Goal: Task Accomplishment & Management: Manage account settings

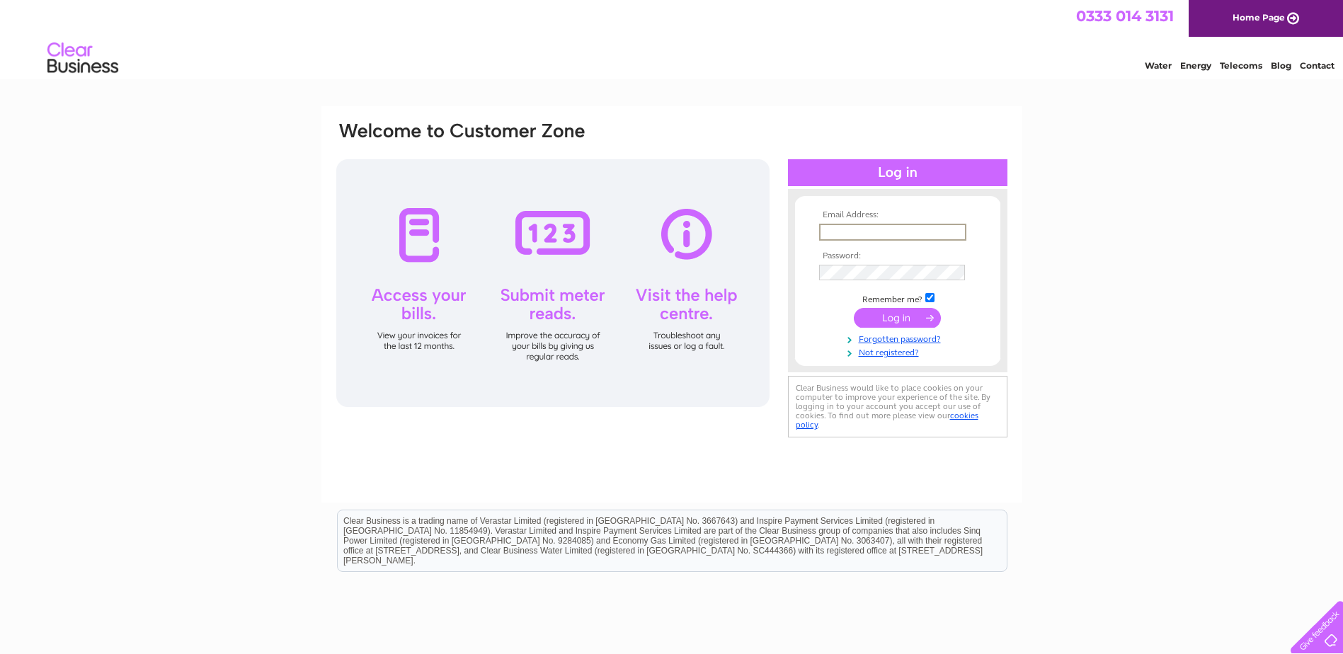
click at [847, 229] on input "text" at bounding box center [892, 232] width 147 height 17
paste input "property.management@andrewreillyassociates.co.uk"
type input "property.management@andrewreillyassociates.co.uk"
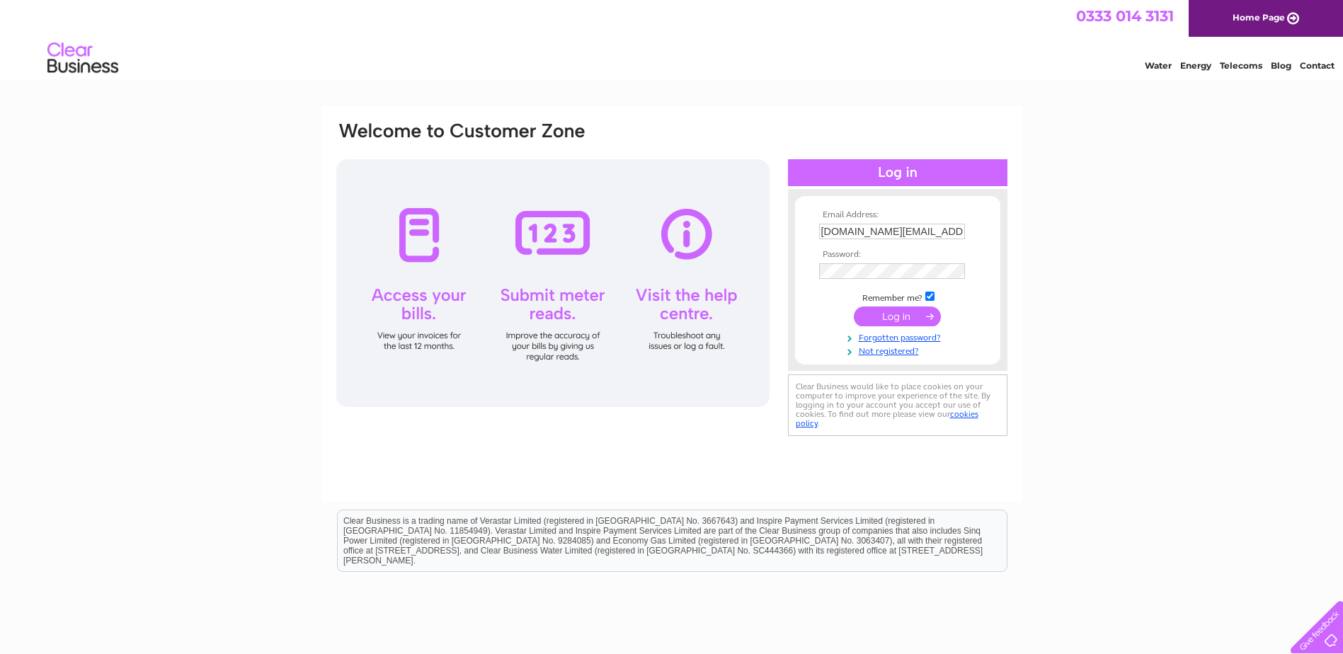
click at [889, 316] on input "submit" at bounding box center [897, 317] width 87 height 20
click at [865, 231] on input "property.management@andrewreillyassociates.co.uk" at bounding box center [892, 232] width 146 height 16
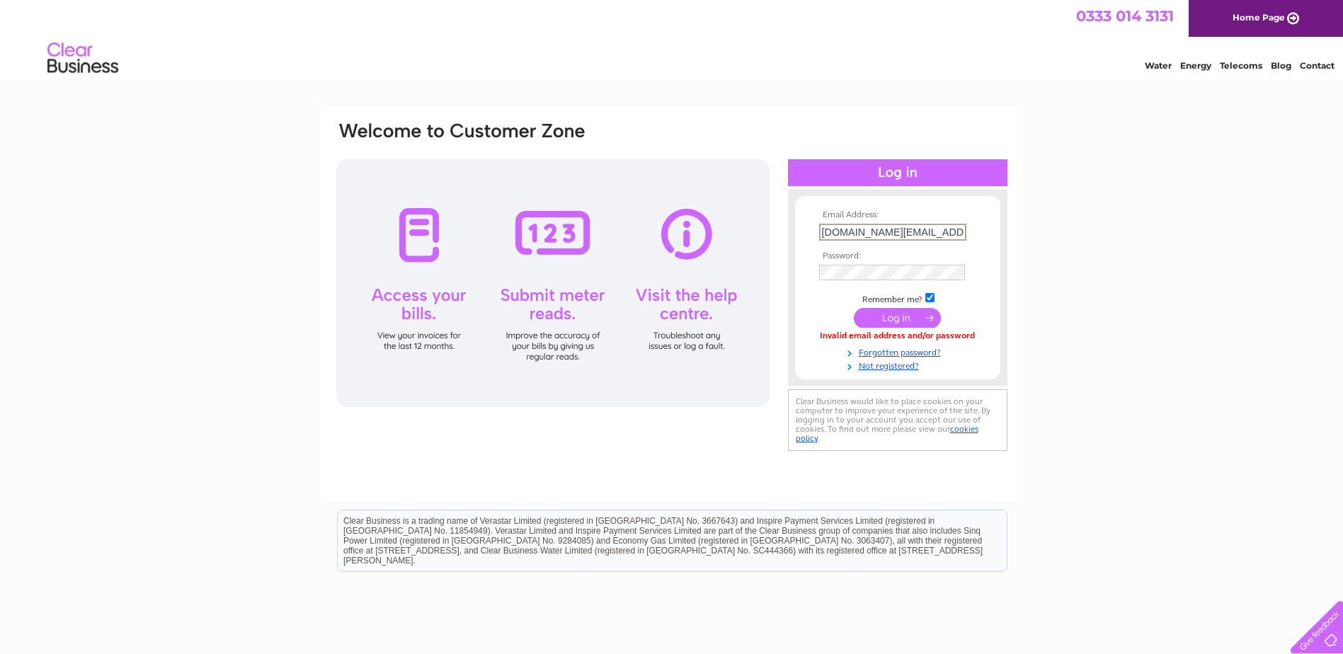
click at [865, 231] on input "property.management@andrewreillyassociates.co.uk" at bounding box center [892, 232] width 147 height 17
click at [865, 231] on input "[DOMAIN_NAME][EMAIL_ADDRESS][DOMAIN_NAME]" at bounding box center [892, 232] width 147 height 17
paste input "P"
type input "Property.management@andrewreillyassociates.co.uk"
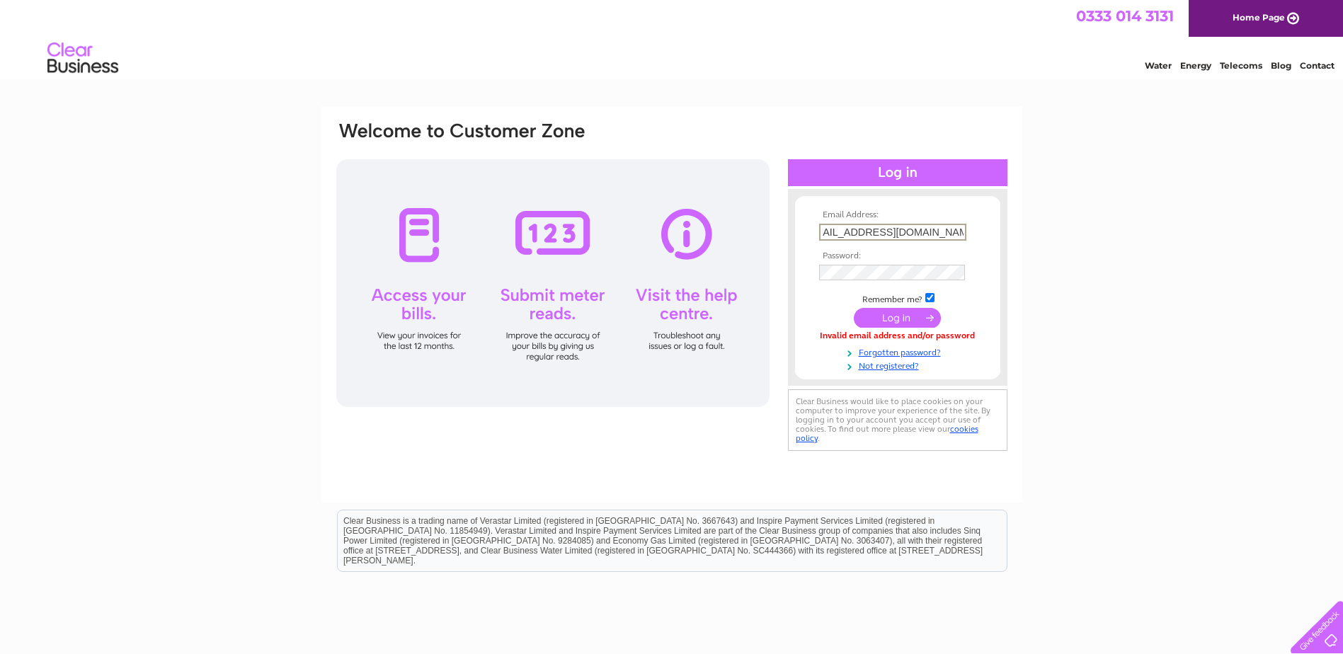
scroll to position [0, 0]
click at [892, 314] on input "submit" at bounding box center [897, 318] width 87 height 20
click at [892, 314] on input "submit" at bounding box center [897, 317] width 87 height 20
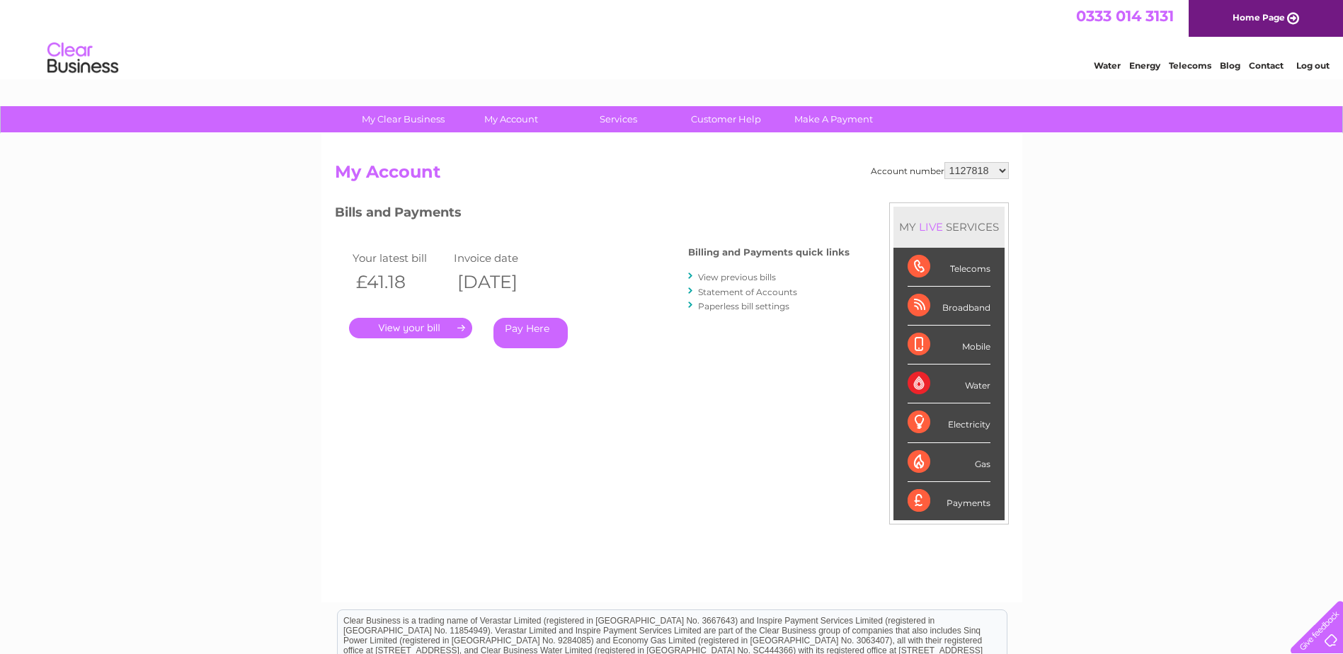
click at [998, 173] on select "1127818 30286844 30315553 30316836 30322692 30322694" at bounding box center [976, 170] width 64 height 17
select select "30322694"
click at [944, 162] on select "1127818 30286844 30315553 30316836 30322692 30322694" at bounding box center [976, 170] width 64 height 17
click at [520, 325] on link "Pay Here" at bounding box center [530, 333] width 74 height 30
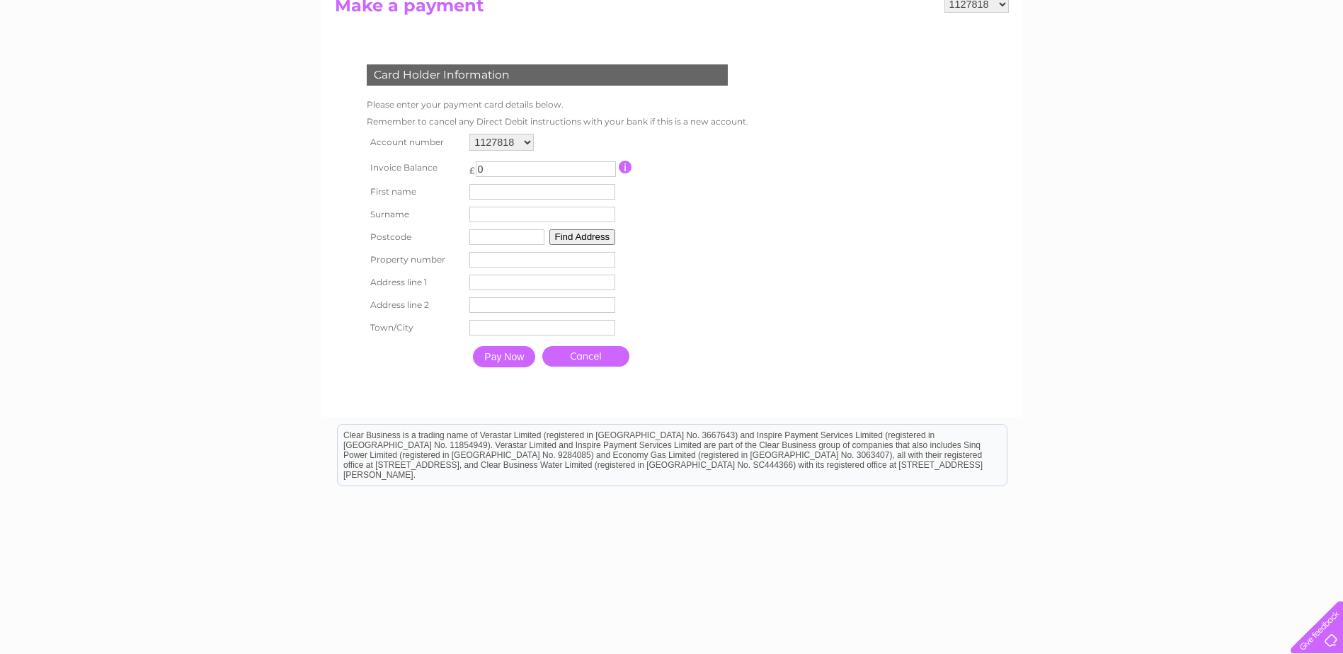
scroll to position [182, 0]
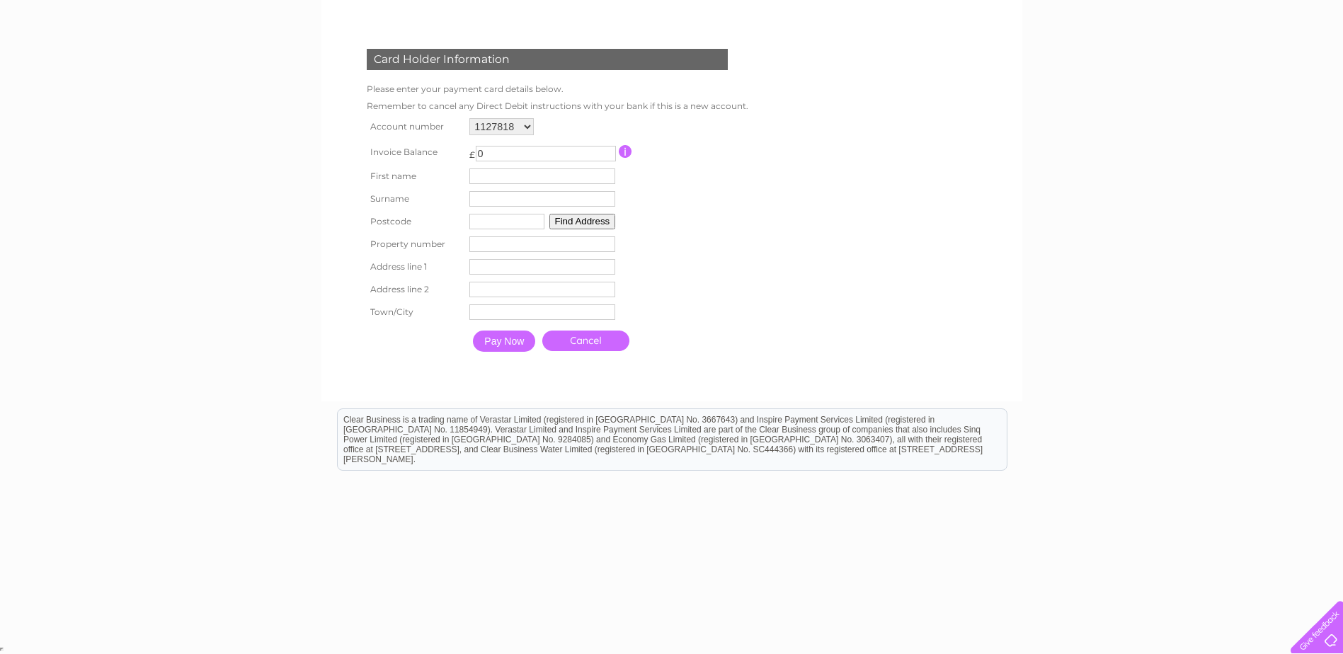
click at [626, 150] on input "button" at bounding box center [625, 151] width 13 height 13
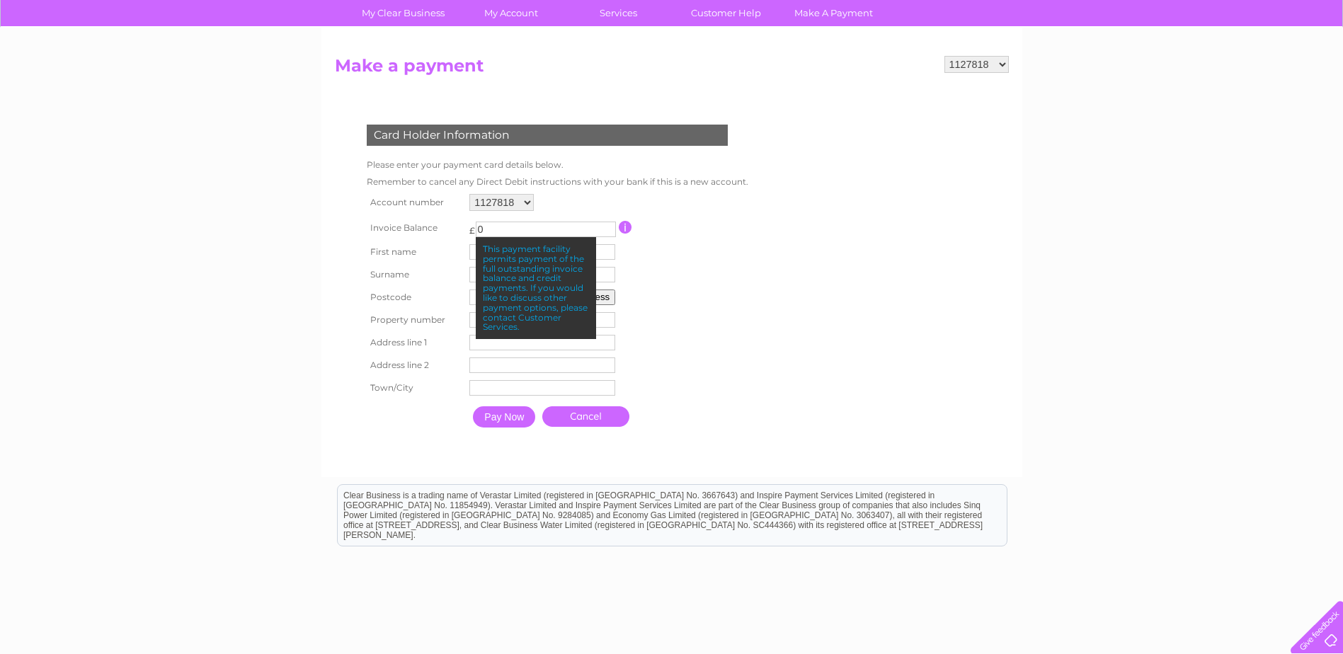
scroll to position [0, 0]
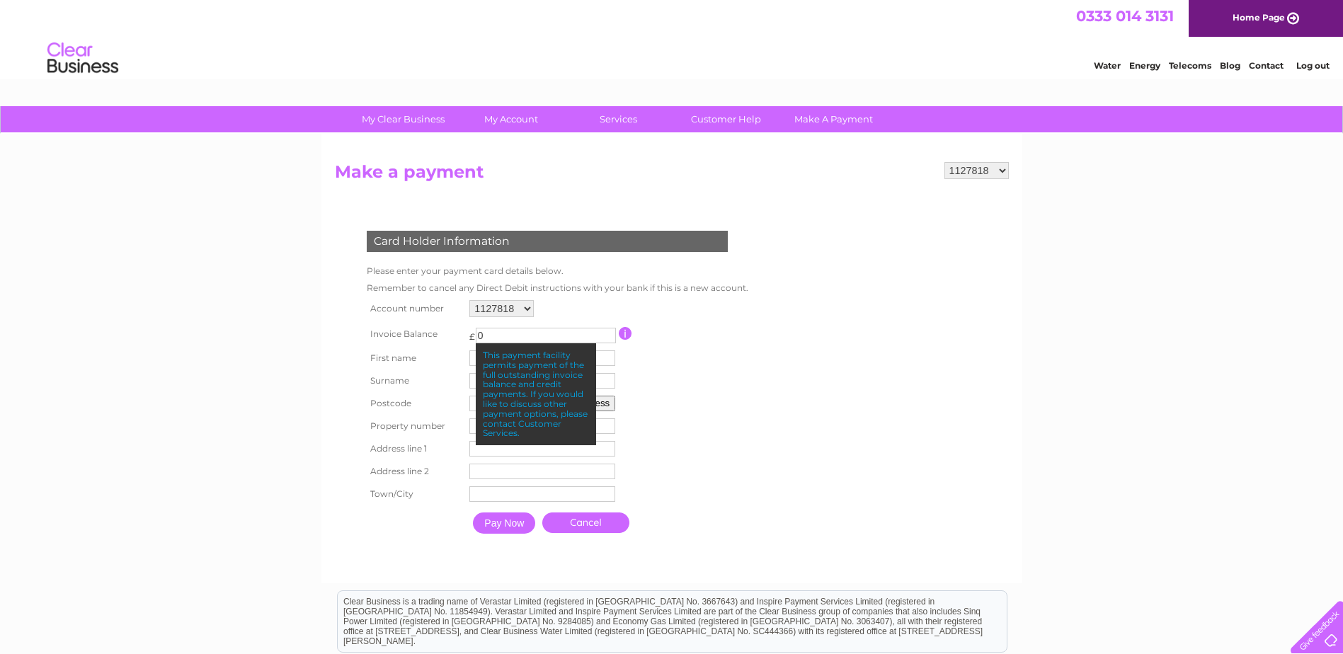
click at [984, 176] on select "1127818 30286844 30315553 30316836 30322692 30322694" at bounding box center [976, 170] width 64 height 17
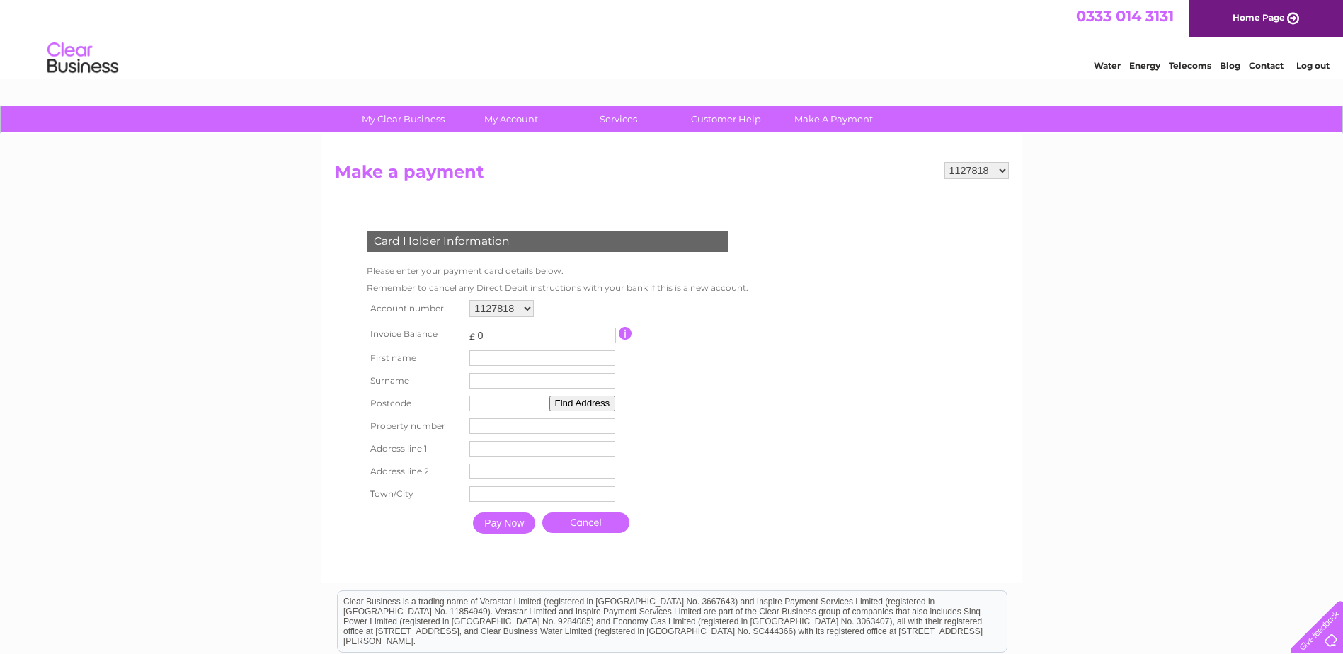
select select "30322694"
click at [944, 162] on select "1127818 30286844 30315553 30316836 30322692 30322694" at bounding box center [976, 170] width 64 height 17
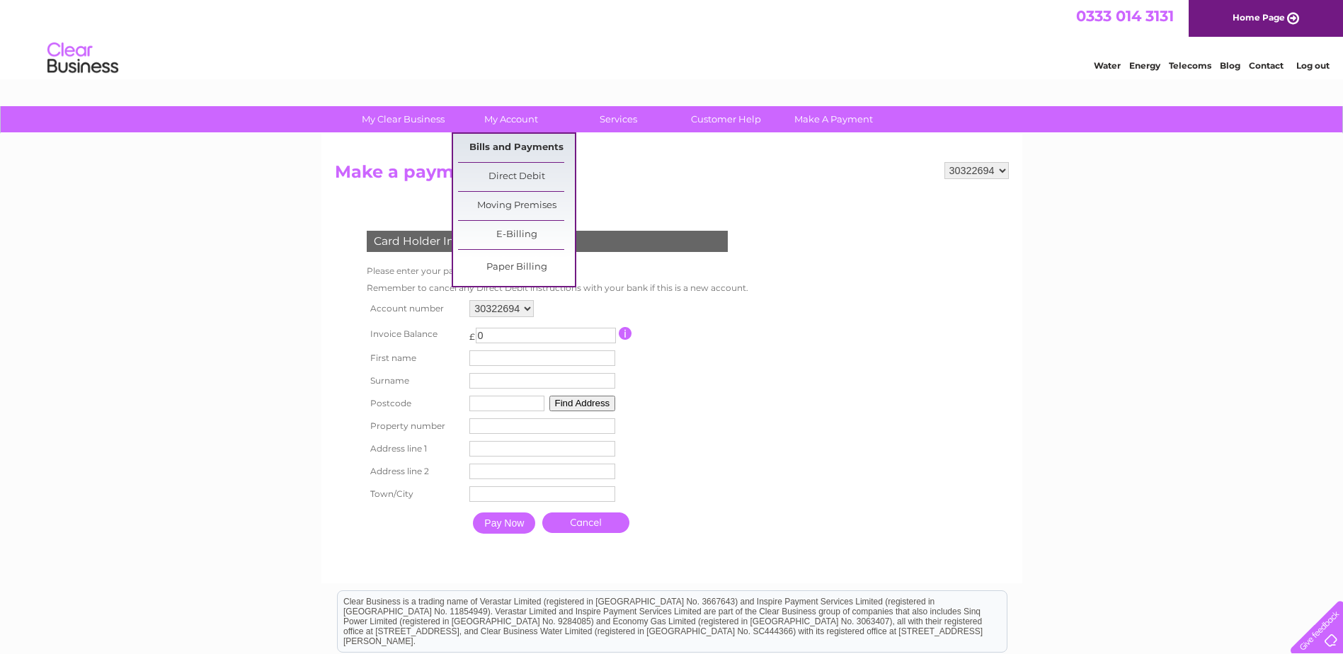
click at [513, 147] on link "Bills and Payments" at bounding box center [516, 148] width 117 height 28
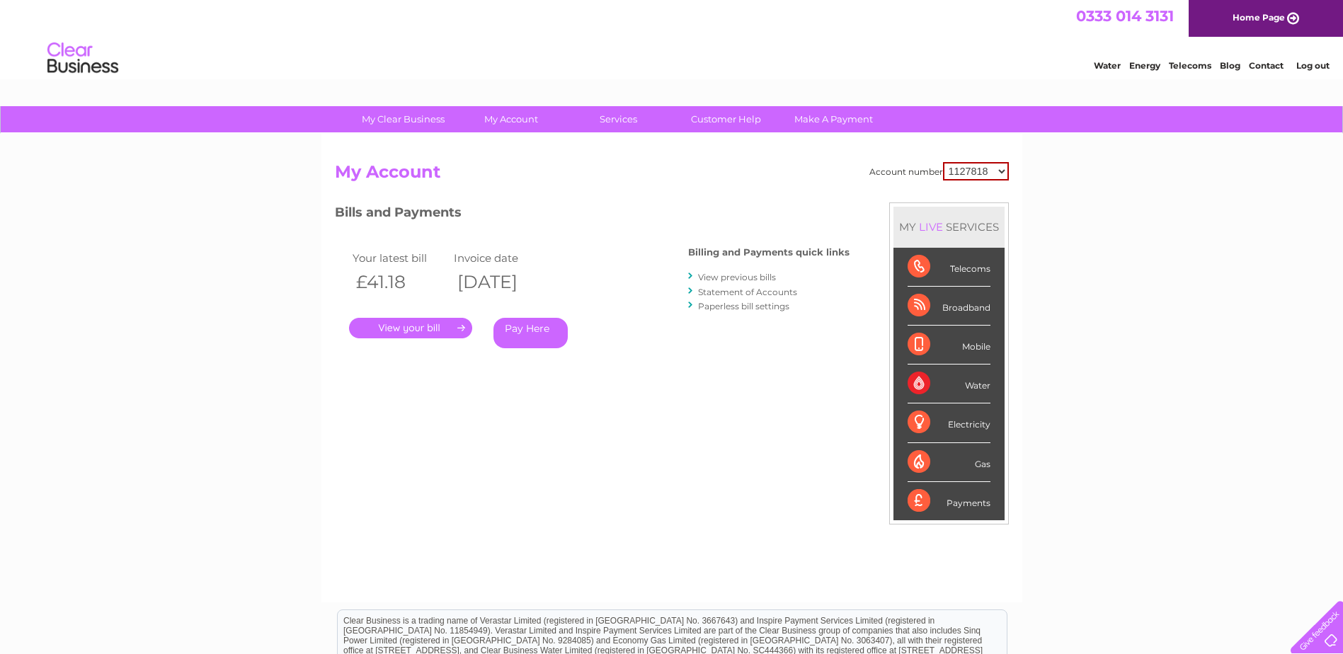
click at [1009, 173] on div "Account number 1127818 30286844 30315553 30316836 30322692 30322694 My Account …" at bounding box center [671, 368] width 701 height 469
click at [1007, 173] on select "1127818 30286844 30315553 30316836 30322692 30322694" at bounding box center [976, 171] width 66 height 18
select select "30322694"
click at [943, 162] on select "1127818 30286844 30315553 30316836 30322692 30322694" at bounding box center [976, 171] width 66 height 18
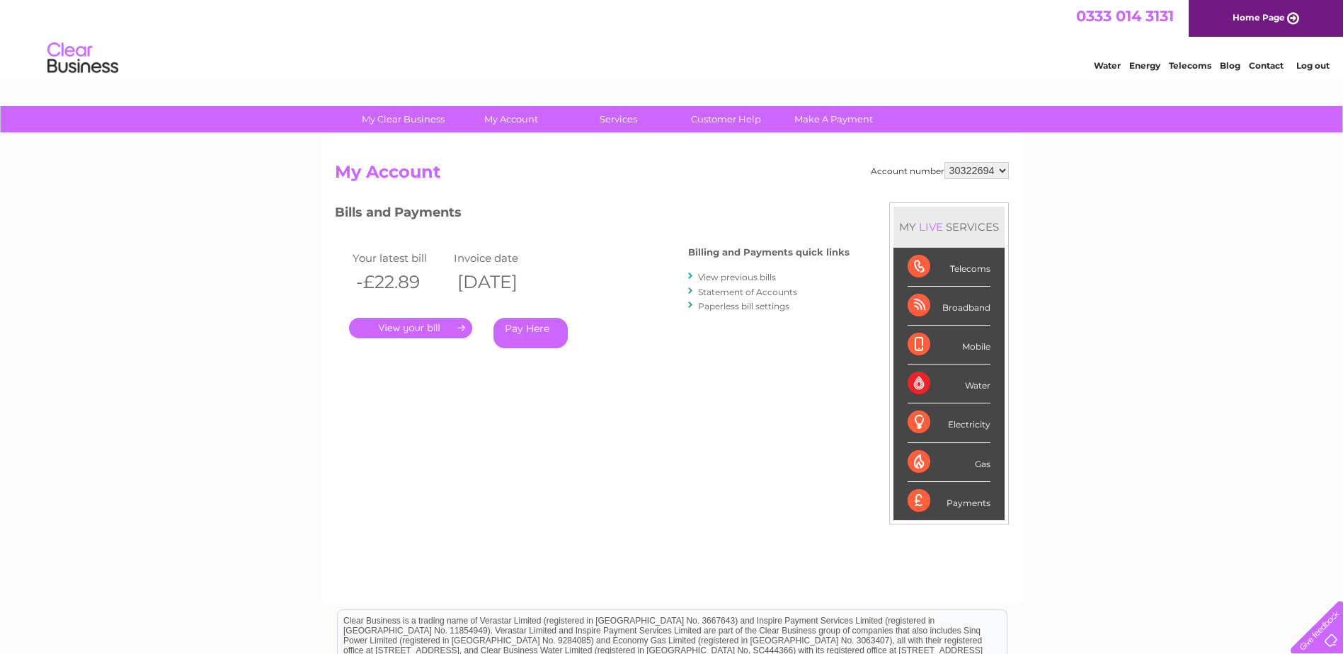
click at [385, 331] on link "." at bounding box center [410, 328] width 123 height 21
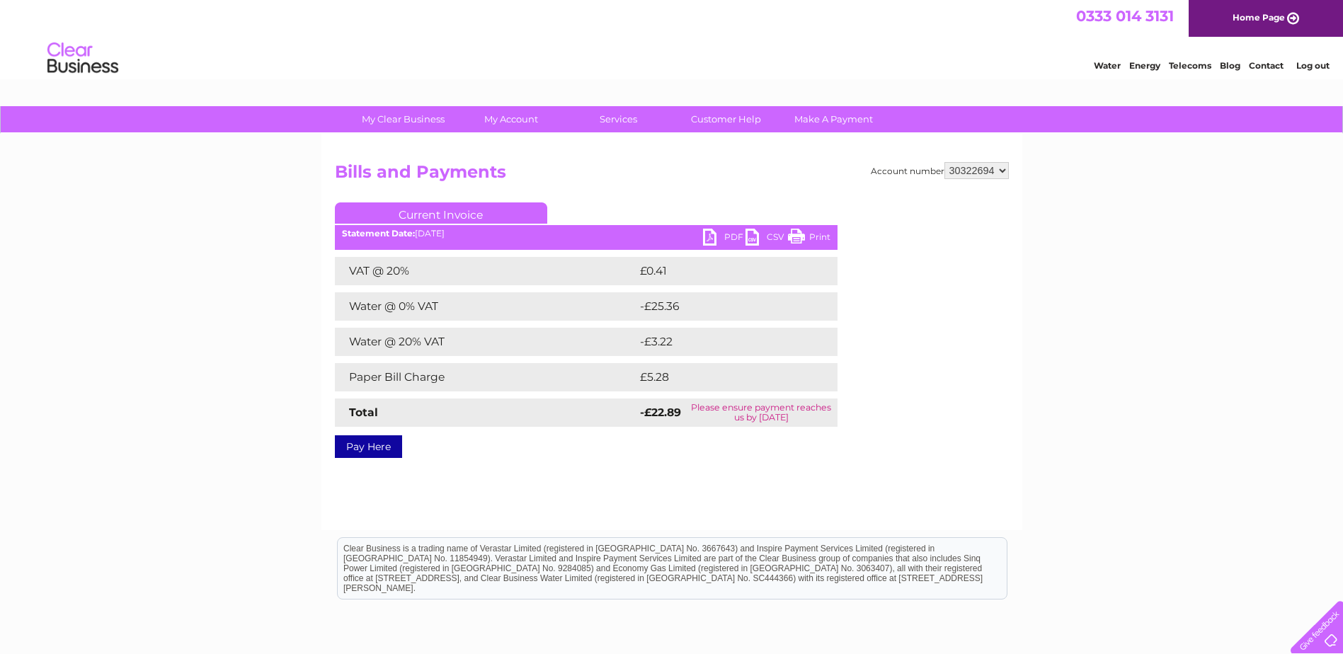
click at [995, 177] on select "1127818 30286844 30315553 30316836 30322692 30322694" at bounding box center [976, 170] width 64 height 17
click at [845, 176] on h2 "Bills and Payments" at bounding box center [672, 175] width 674 height 27
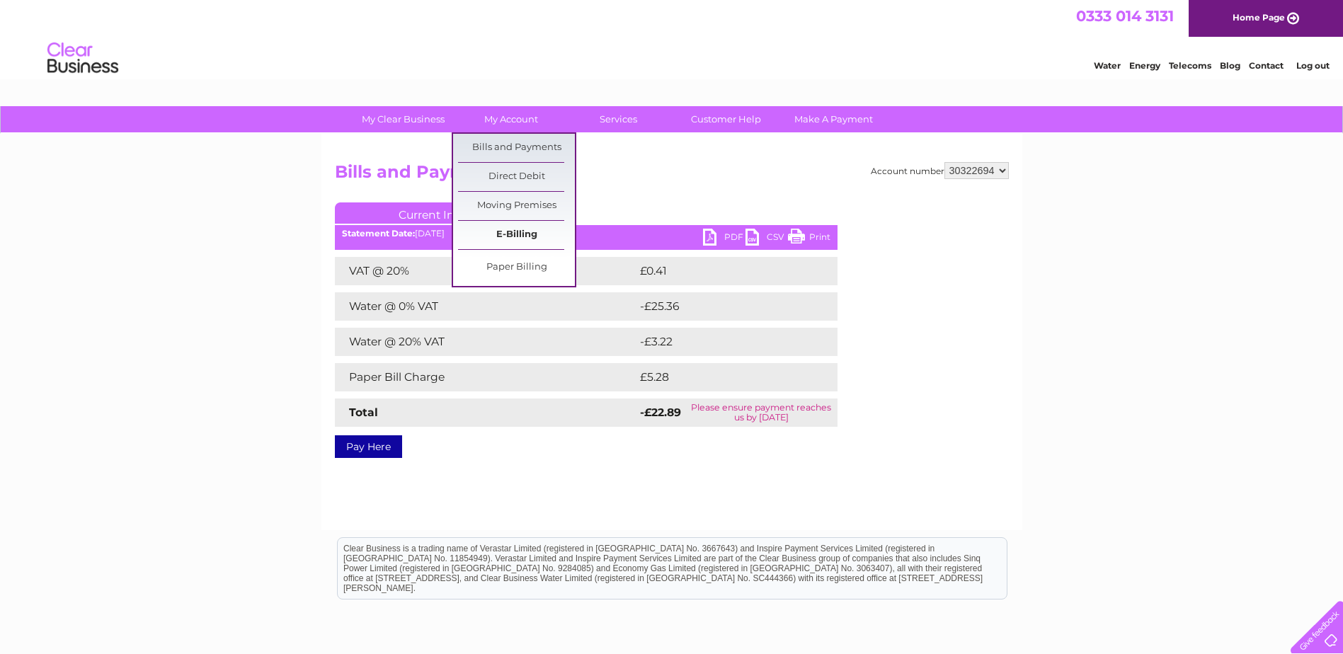
click at [508, 234] on link "E-Billing" at bounding box center [516, 235] width 117 height 28
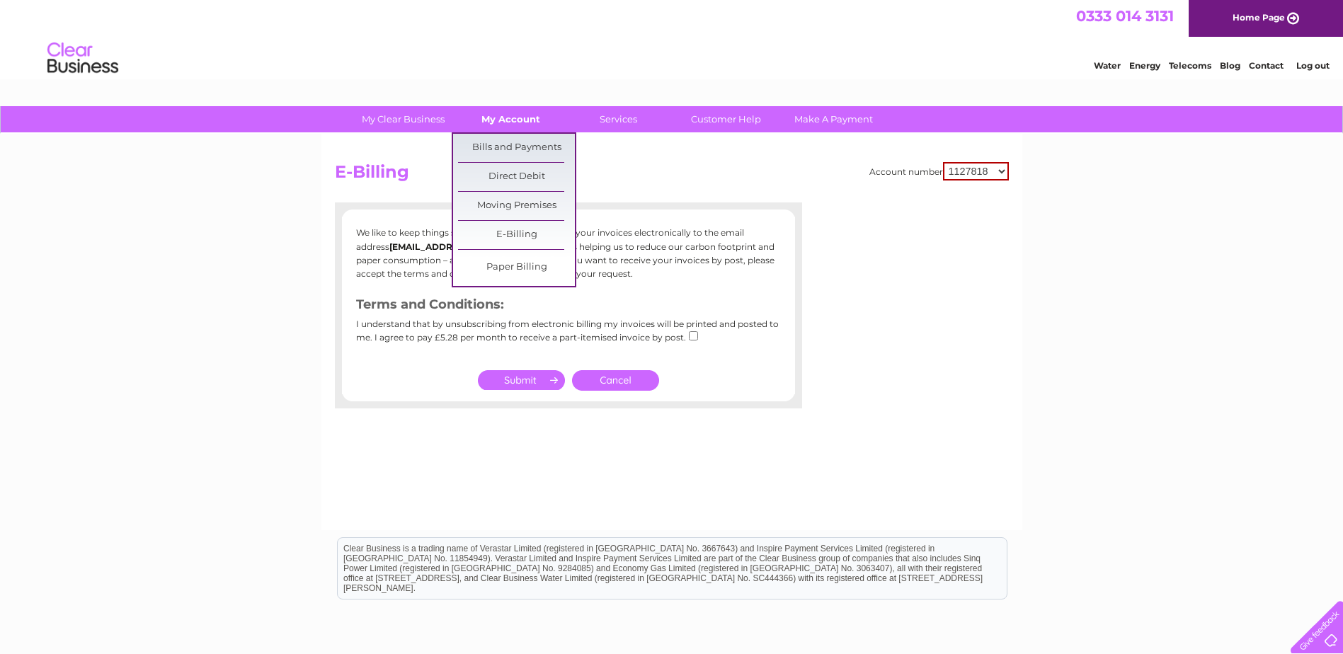
click at [507, 117] on link "My Account" at bounding box center [510, 119] width 117 height 26
click at [505, 145] on link "Bills and Payments" at bounding box center [516, 148] width 117 height 28
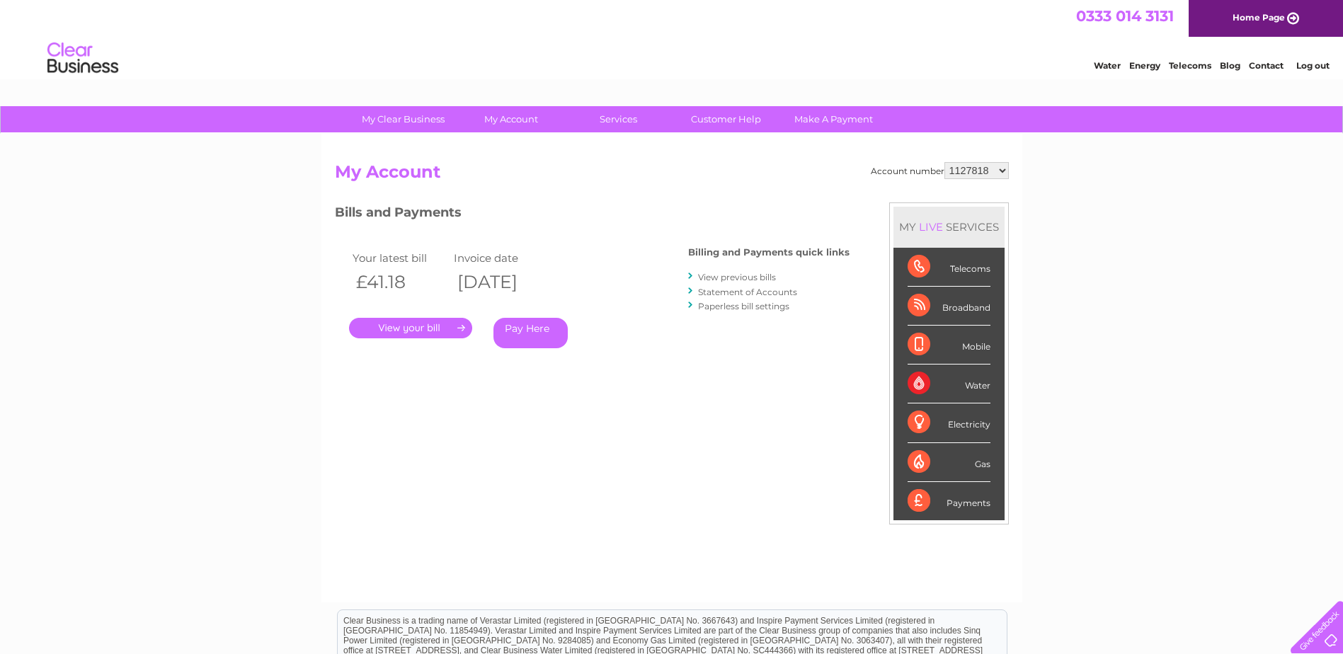
click at [1004, 173] on select "1127818 30286844 30315553 30316836 30322692 30322694" at bounding box center [976, 170] width 64 height 17
select select "30322694"
click at [944, 162] on select "1127818 30286844 30315553 30316836 30322692 30322694" at bounding box center [976, 170] width 64 height 17
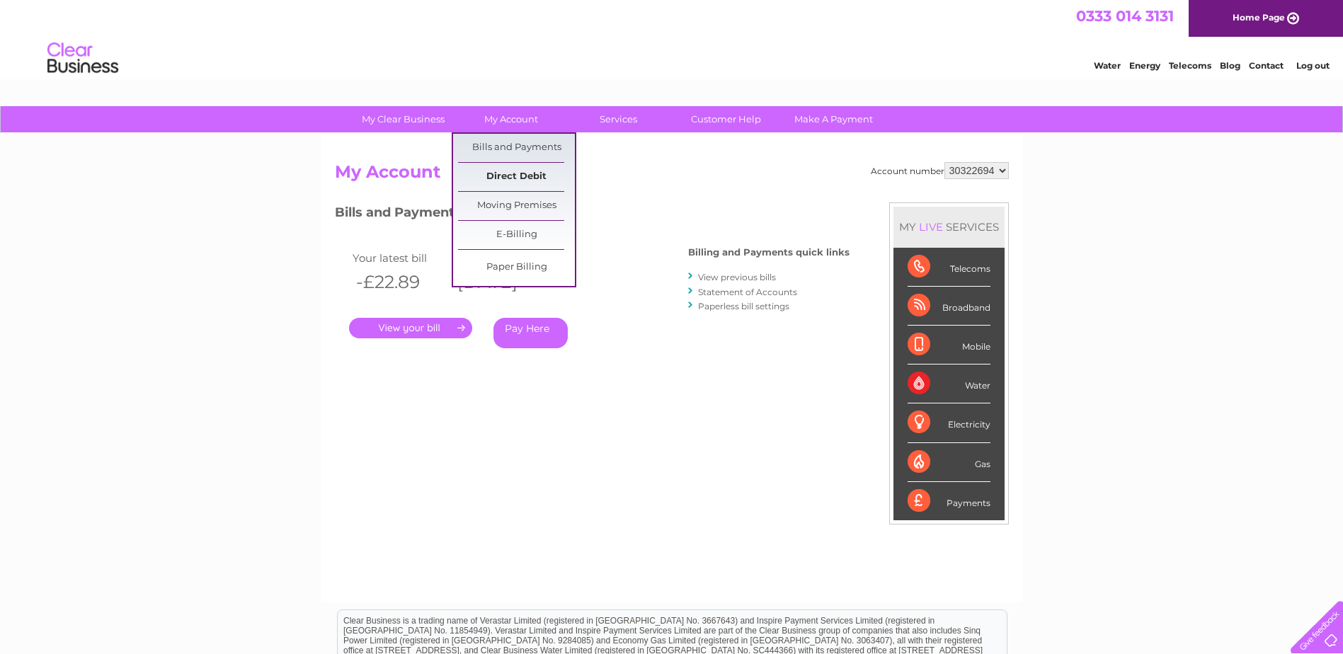
click at [522, 176] on link "Direct Debit" at bounding box center [516, 177] width 117 height 28
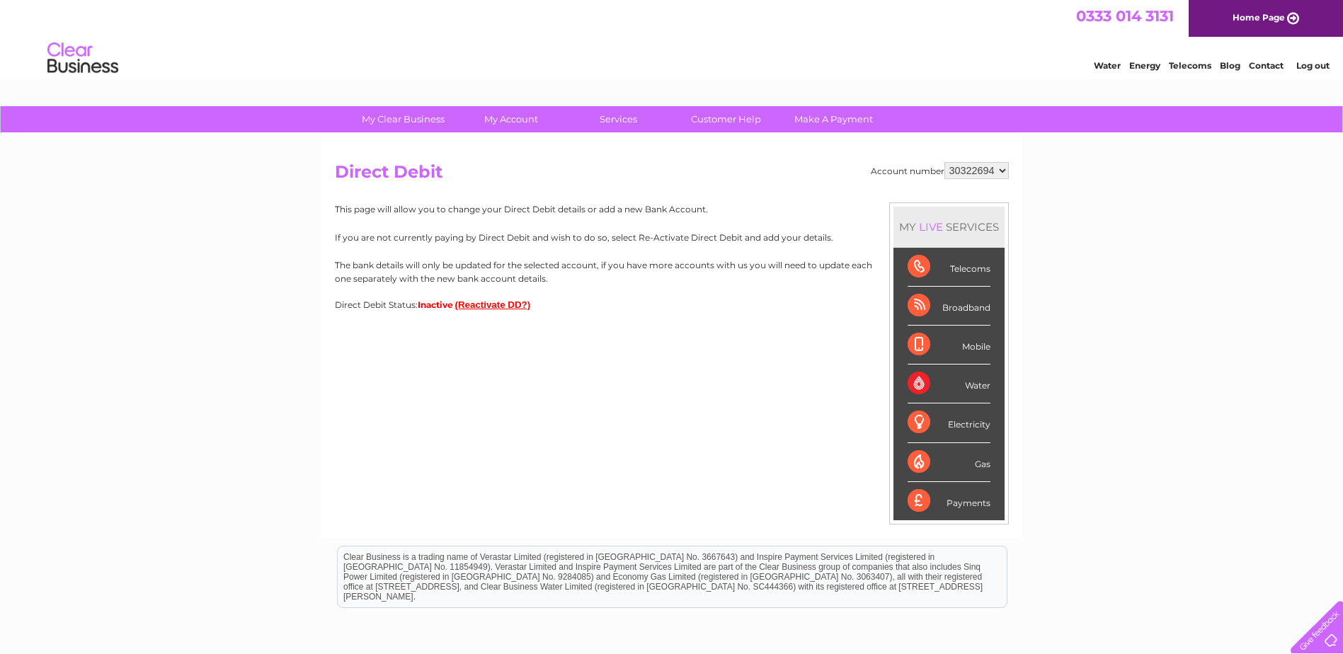
click at [457, 307] on button "(Reactivate DD?)" at bounding box center [493, 304] width 76 height 11
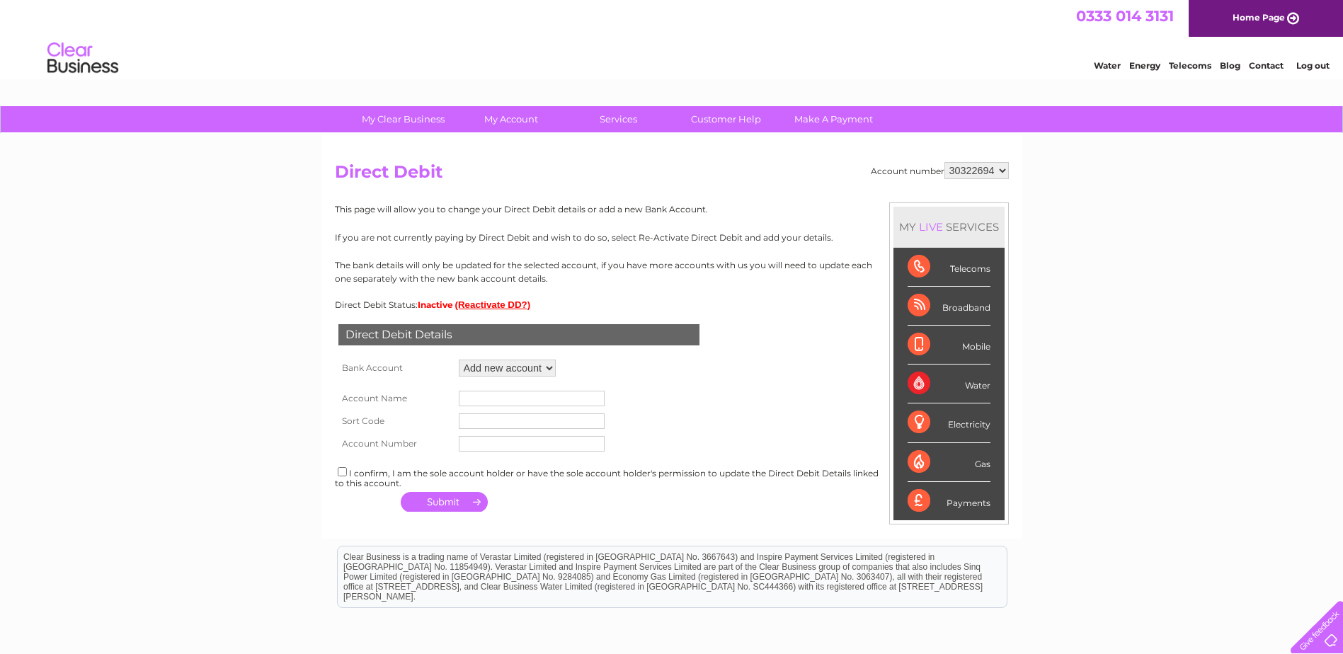
scroll to position [71, 0]
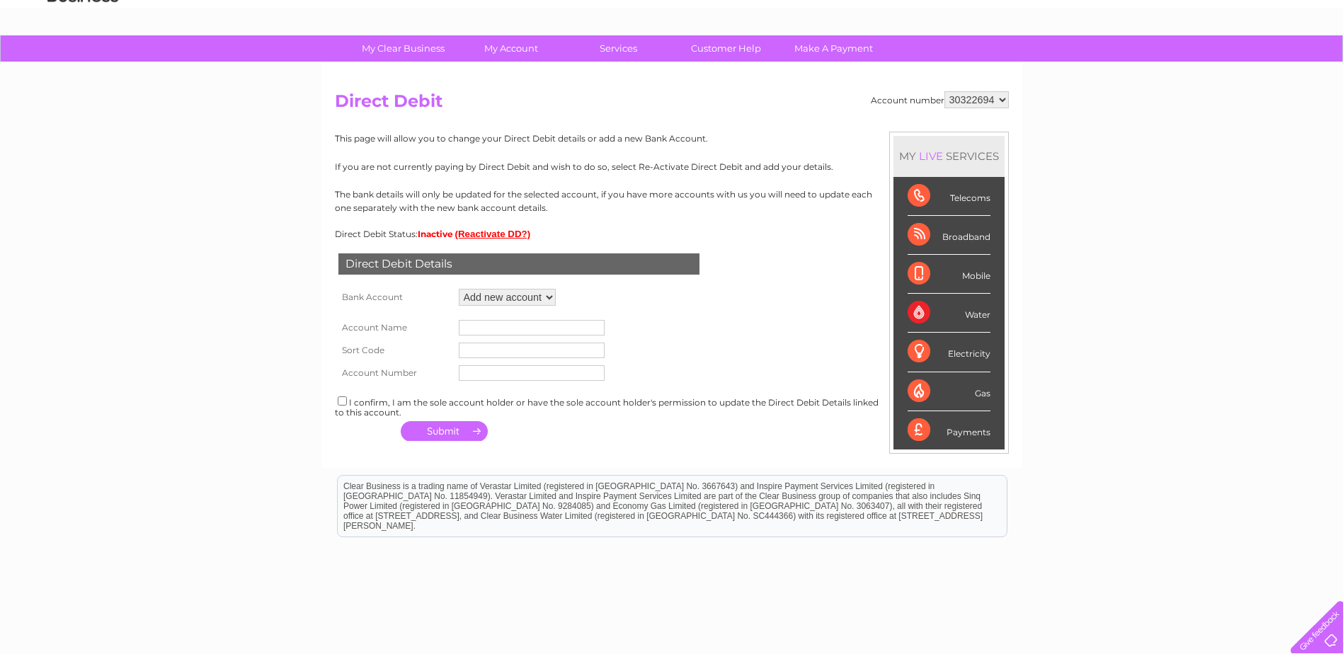
drag, startPoint x: 498, startPoint y: 327, endPoint x: 508, endPoint y: 327, distance: 9.9
click at [498, 327] on input "text" at bounding box center [532, 328] width 146 height 16
type input "20509138"
click at [515, 353] on input "text" at bounding box center [532, 351] width 146 height 16
type input "608301"
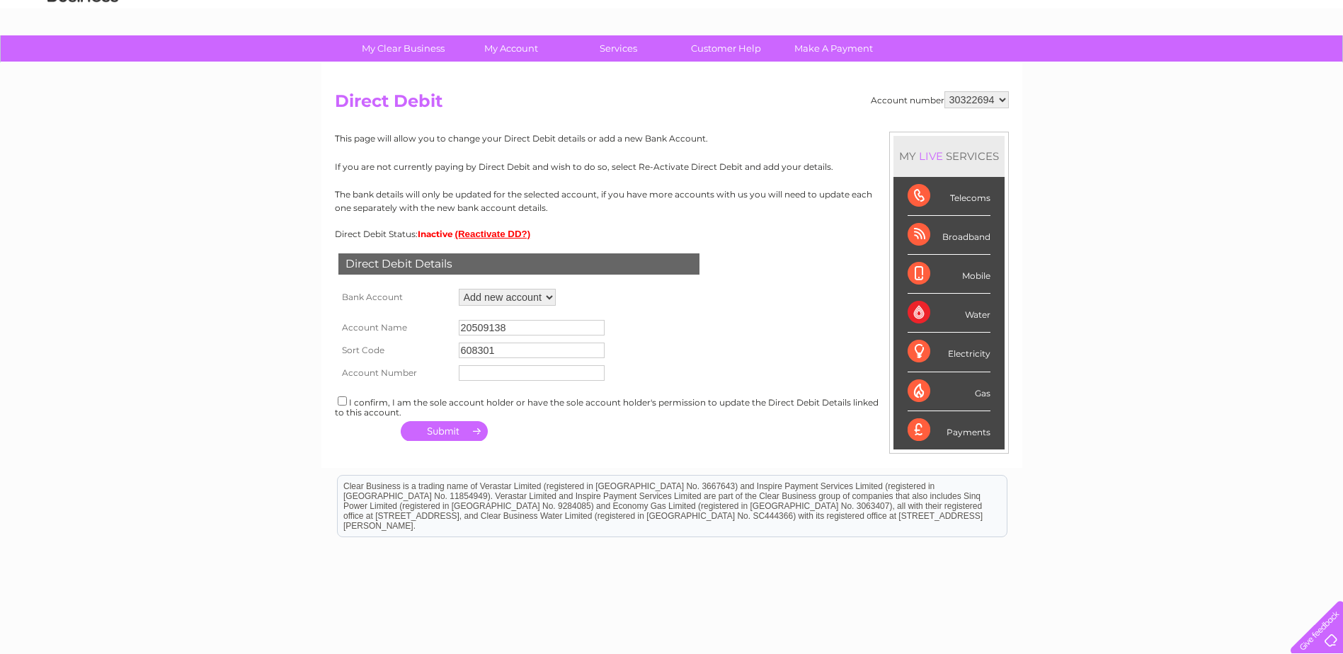
drag, startPoint x: 513, startPoint y: 328, endPoint x: 444, endPoint y: 335, distance: 69.7
click at [445, 335] on tr "Account Name 20509138" at bounding box center [475, 327] width 280 height 23
click at [480, 364] on td at bounding box center [531, 373] width 153 height 23
click at [479, 373] on input "text" at bounding box center [532, 373] width 146 height 16
paste input "20509138"
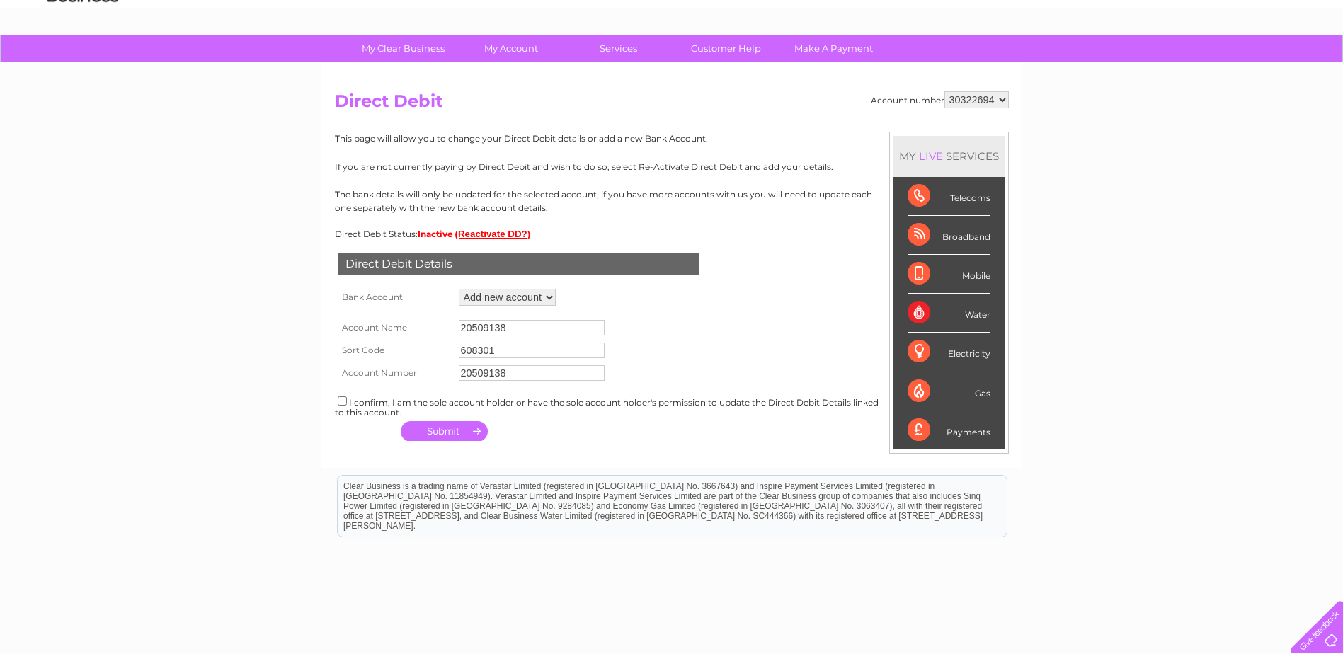
type input "20509138"
click at [504, 327] on input "20509138" at bounding box center [532, 328] width 146 height 16
type input "GIA Business Properties Ltd"
click at [340, 406] on div "I confirm, I am the sole account holder or have the sole account holder's permi…" at bounding box center [672, 405] width 674 height 23
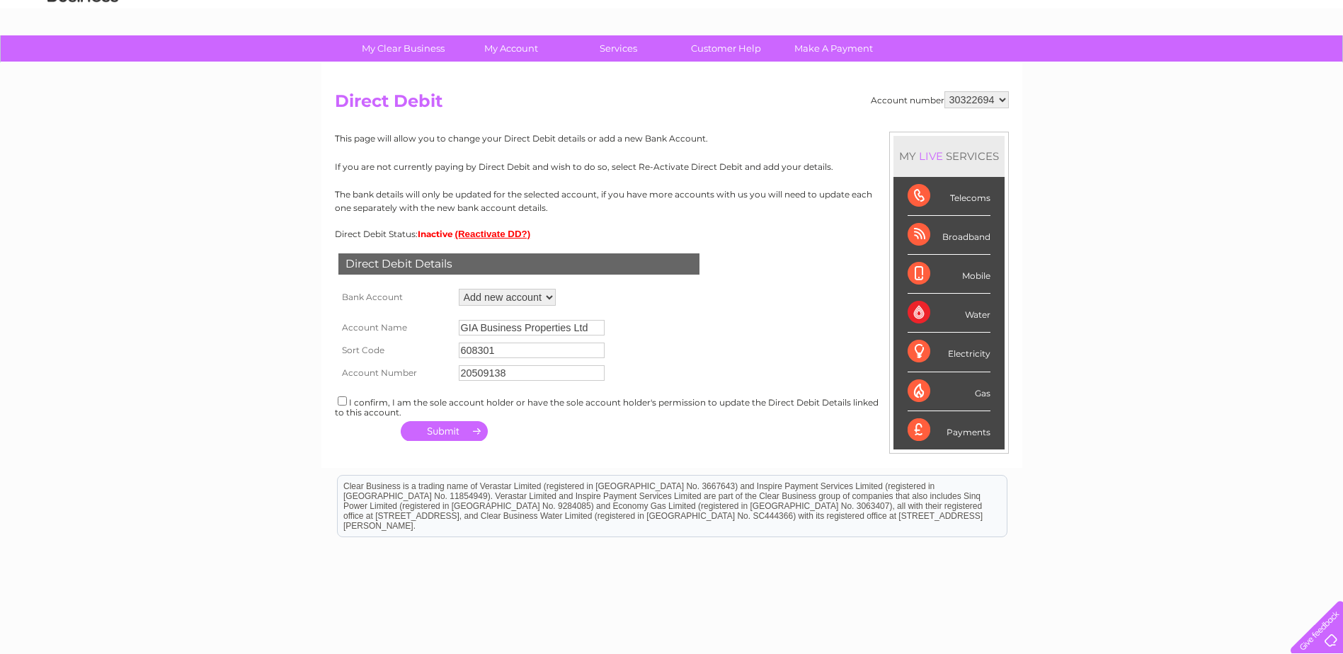
click at [341, 400] on input "checkbox" at bounding box center [342, 400] width 9 height 9
checkbox input "true"
click at [440, 431] on button "button" at bounding box center [444, 431] width 87 height 20
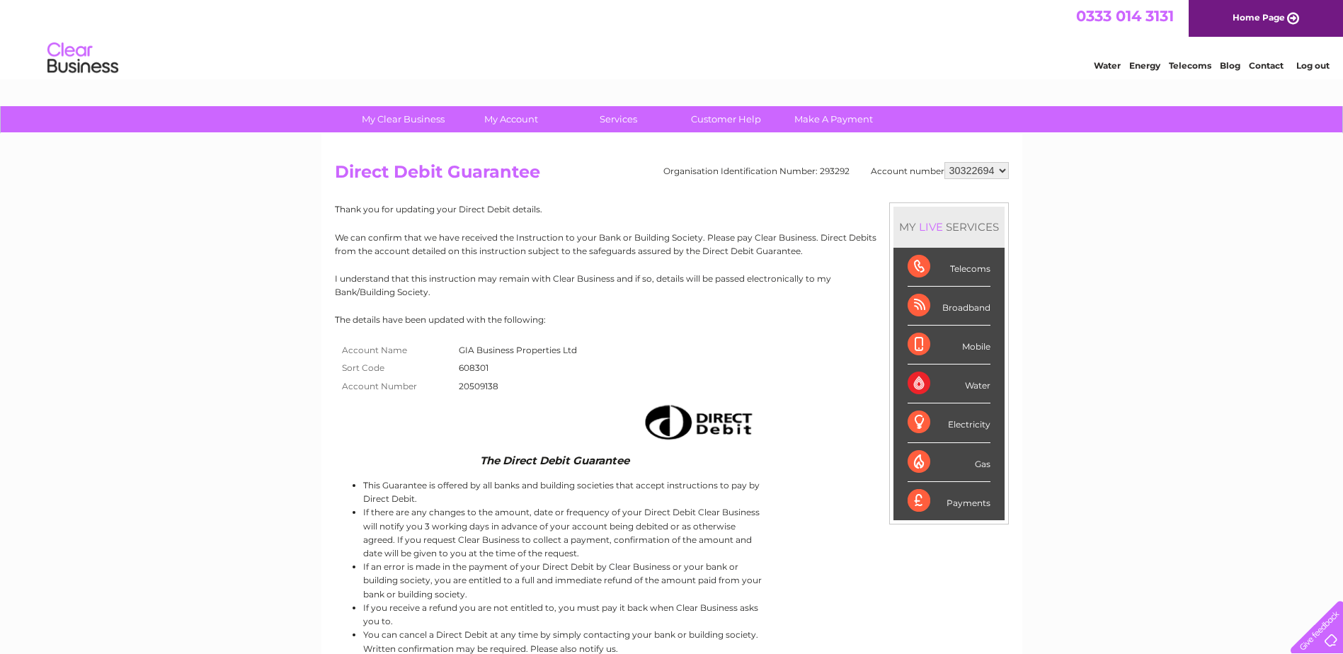
click at [970, 167] on select "1127818 30286844 30315553 30316836 30322692 30322694" at bounding box center [976, 170] width 64 height 17
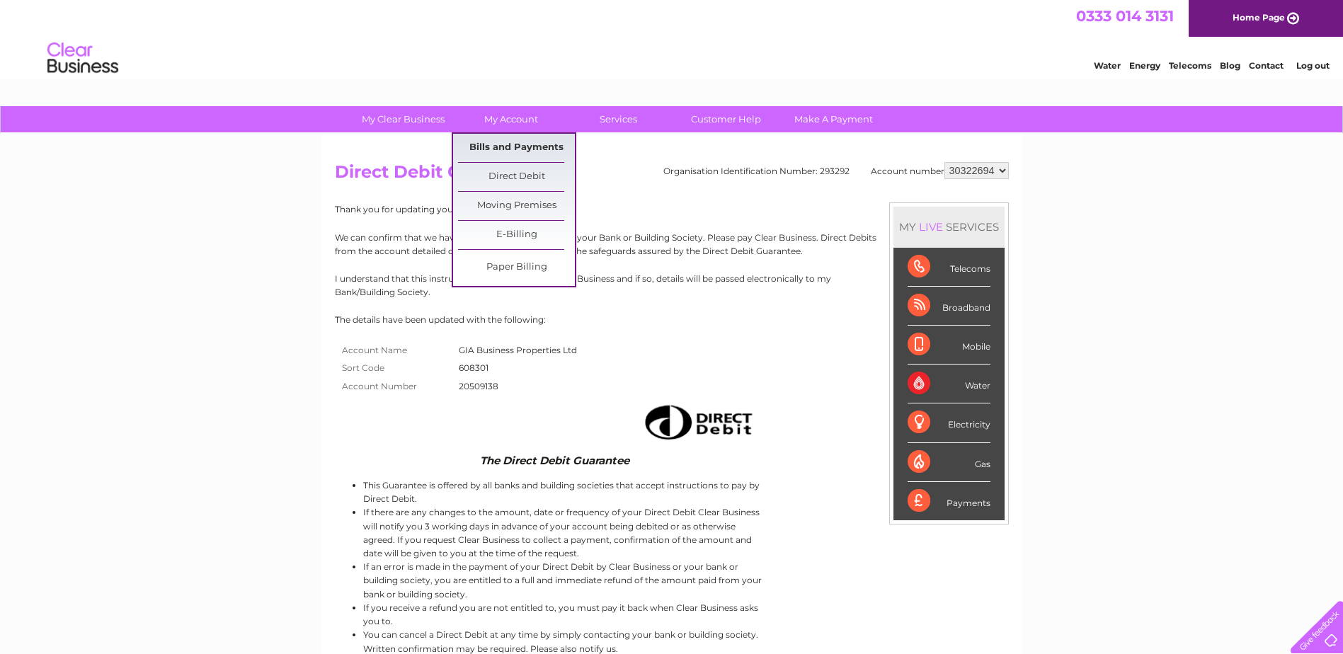
click at [498, 147] on link "Bills and Payments" at bounding box center [516, 148] width 117 height 28
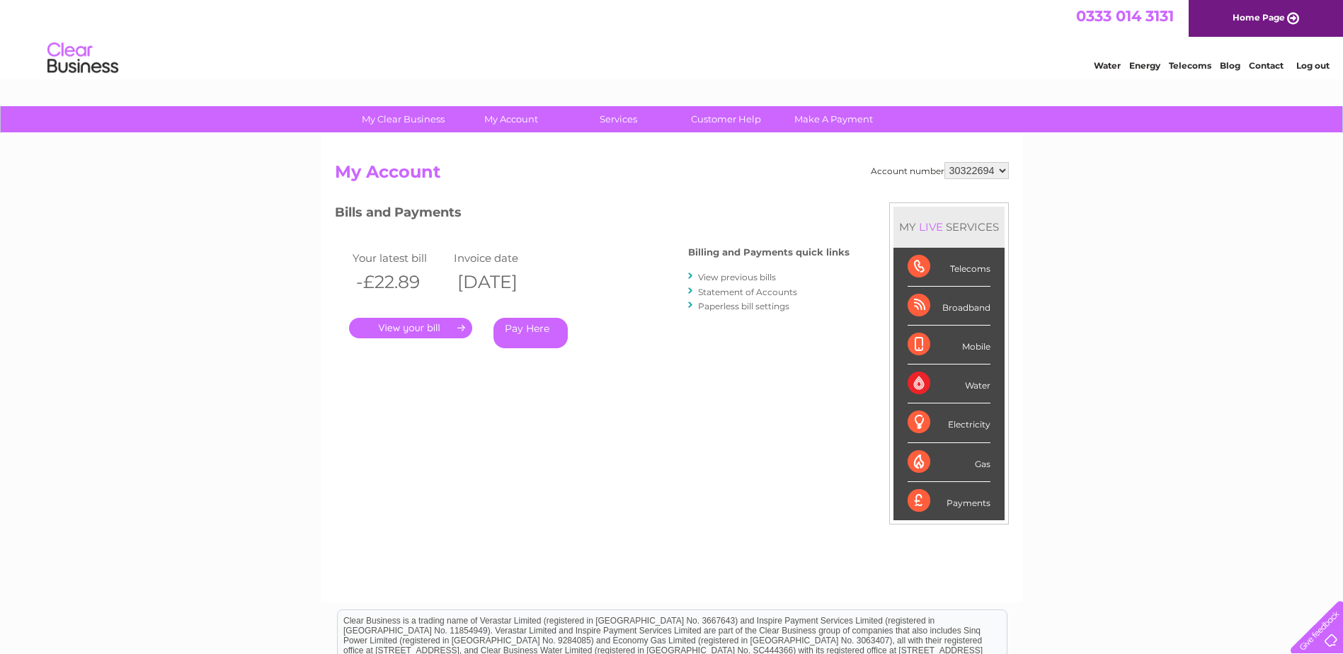
click at [723, 277] on link "View previous bills" at bounding box center [737, 277] width 78 height 11
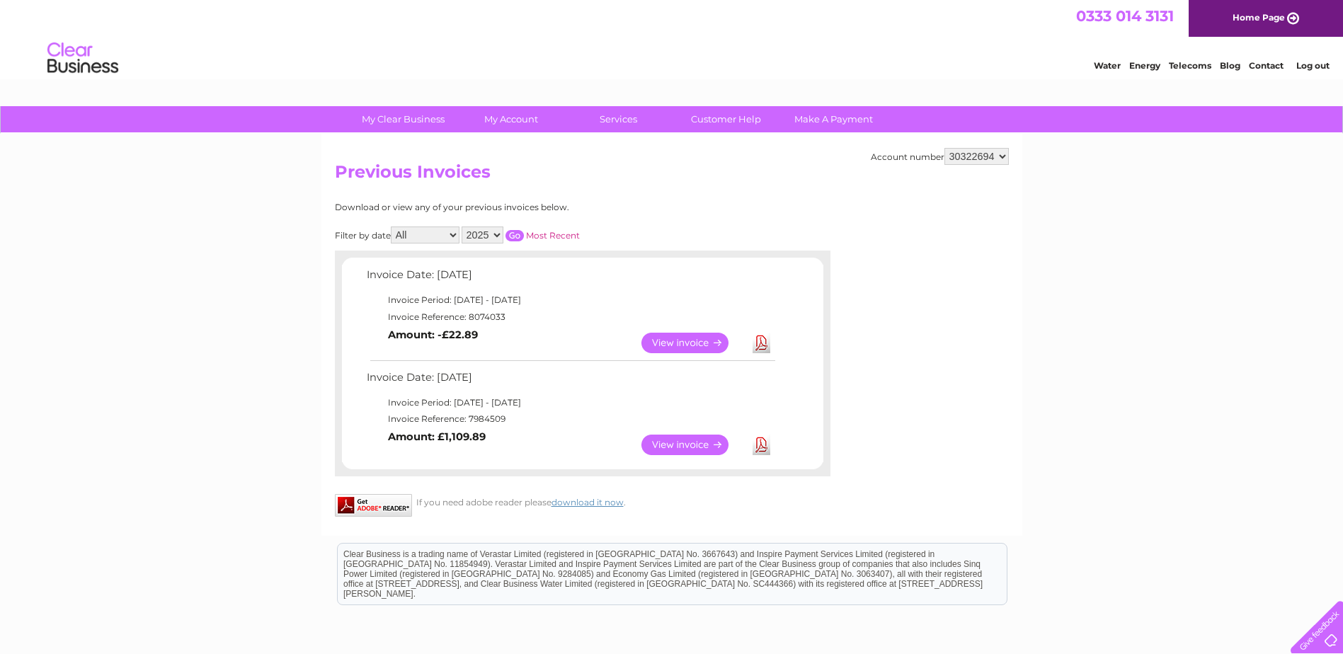
click at [691, 446] on link "View" at bounding box center [693, 445] width 104 height 21
click at [447, 236] on select "All August September" at bounding box center [425, 235] width 69 height 17
click at [499, 234] on select "2025" at bounding box center [483, 235] width 42 height 17
click at [596, 223] on div "Download or view any of your previous invoices below. Filter by date All August…" at bounding box center [521, 339] width 372 height 274
click at [765, 345] on link "Download" at bounding box center [761, 343] width 18 height 21
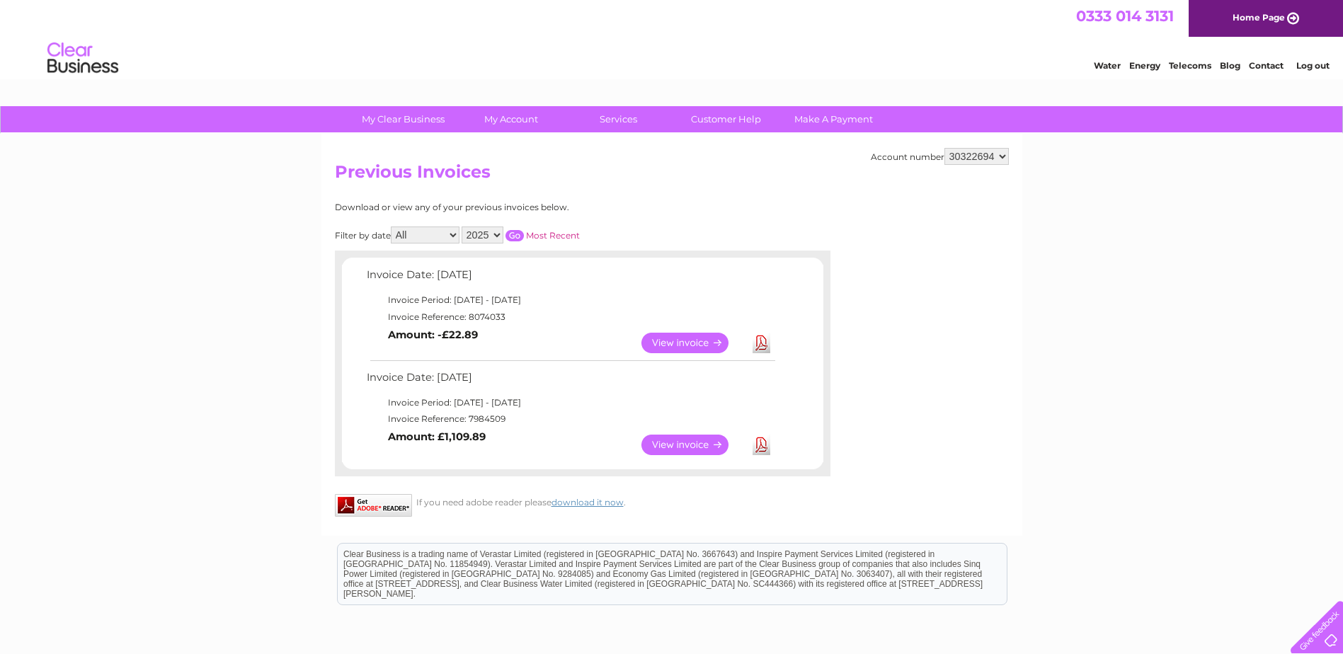
click at [689, 345] on link "View" at bounding box center [693, 343] width 104 height 21
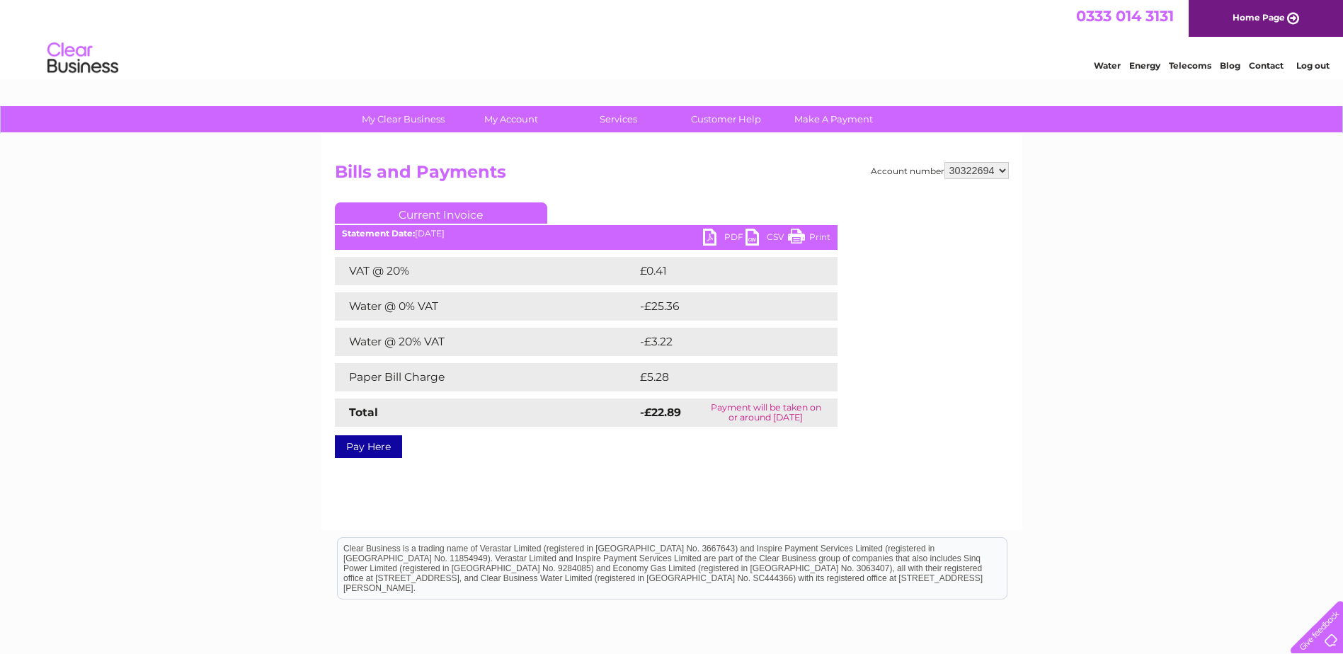
click at [726, 237] on link "PDF" at bounding box center [724, 239] width 42 height 21
click at [1004, 173] on select "1127818 30286844 30315553 30316836 30322692 30322694" at bounding box center [976, 170] width 64 height 17
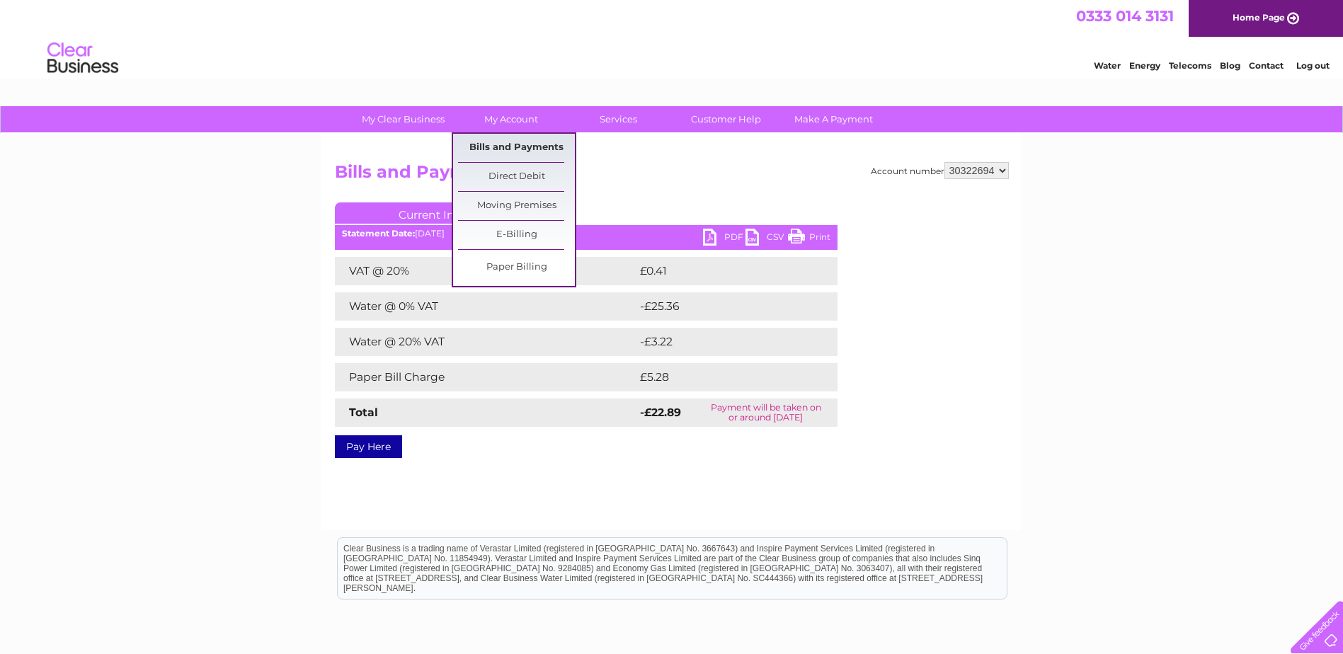
click at [491, 149] on link "Bills and Payments" at bounding box center [516, 148] width 117 height 28
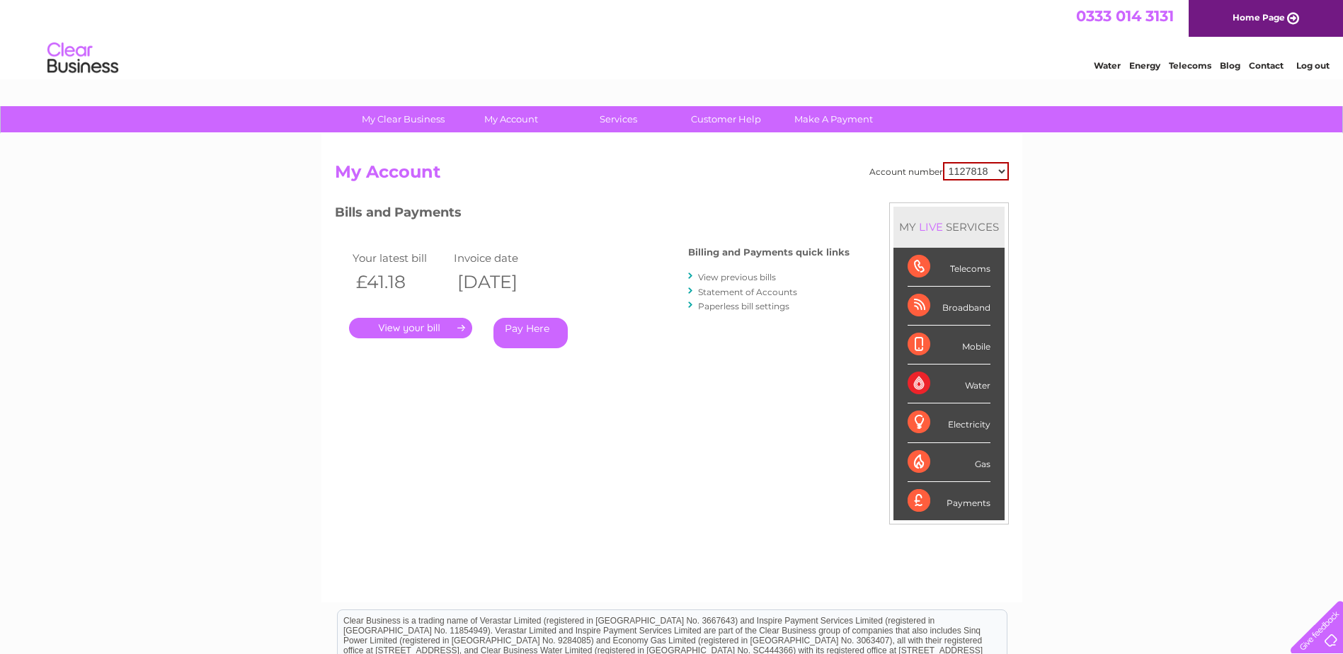
click at [1004, 173] on select "1127818 30286844 30315553 30316836 30322692 30322694" at bounding box center [976, 171] width 66 height 18
select select "30322692"
click at [943, 162] on select "1127818 30286844 30315553 30316836 30322692 30322694" at bounding box center [976, 171] width 66 height 18
click at [418, 332] on link "." at bounding box center [410, 328] width 123 height 21
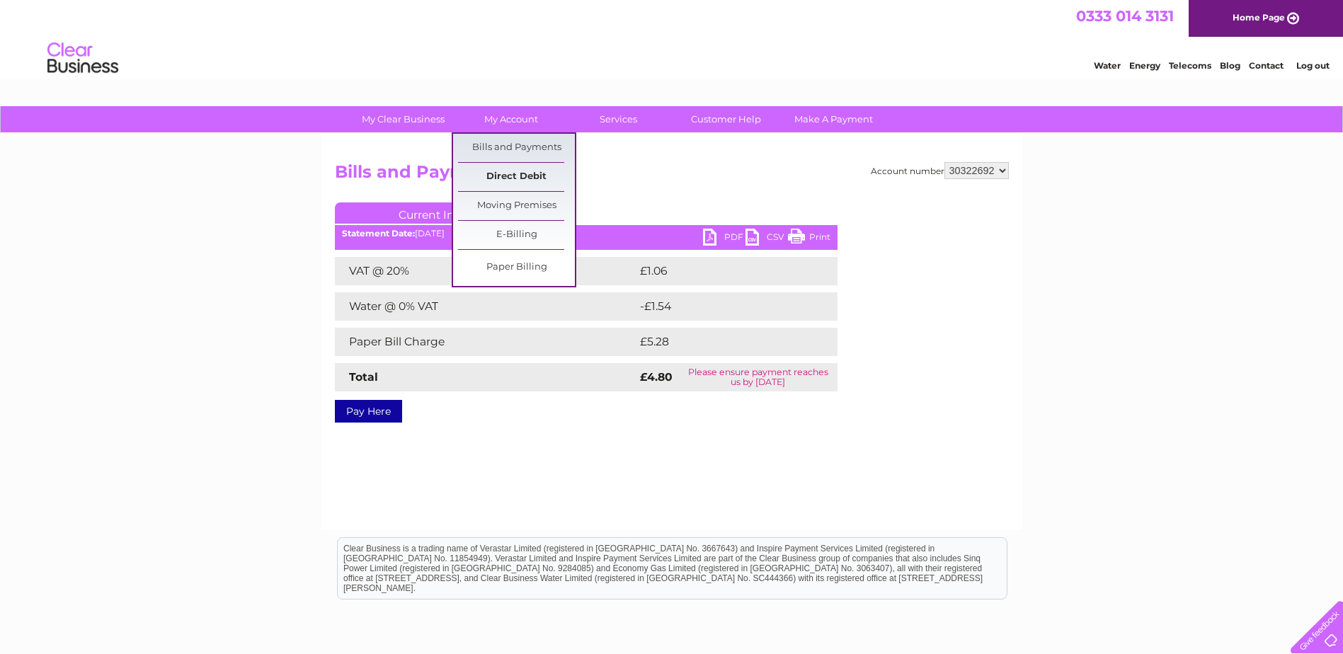
click at [503, 176] on link "Direct Debit" at bounding box center [516, 177] width 117 height 28
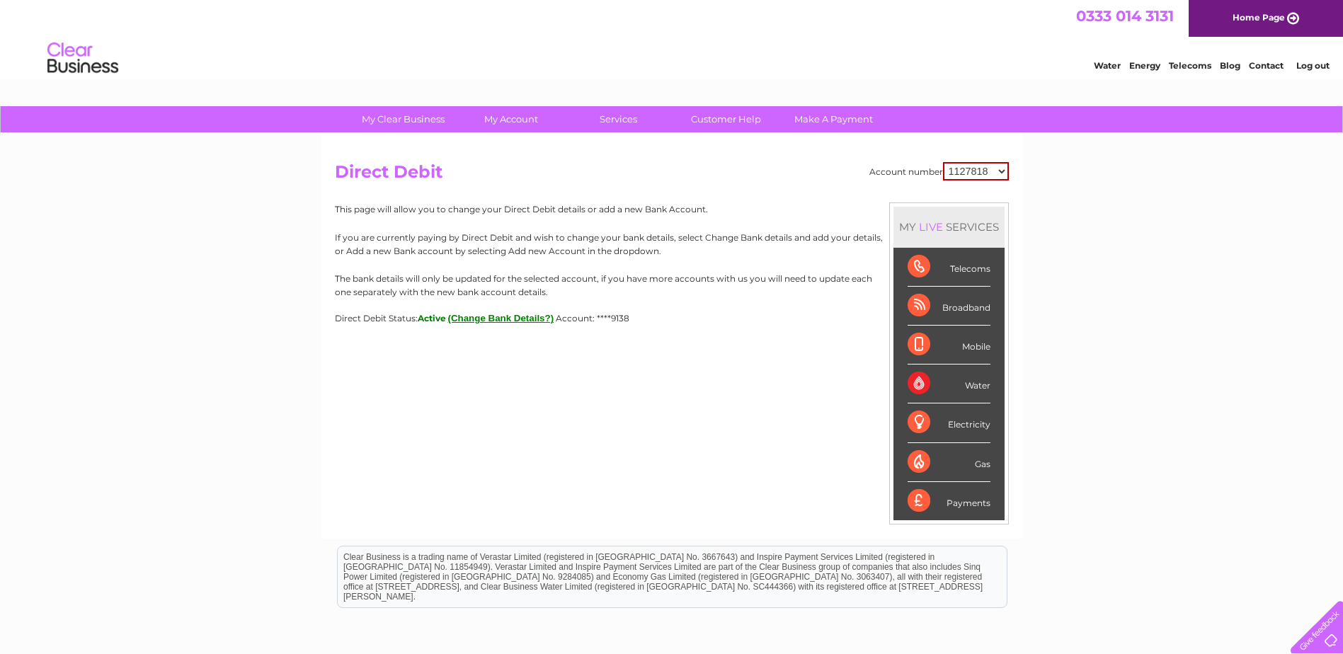
click at [989, 175] on select "1127818 30286844 30315553 30316836 30322692 30322694" at bounding box center [976, 171] width 66 height 18
select select "30322692"
click at [943, 162] on select "1127818 30286844 30315553 30316836 30322692 30322694" at bounding box center [976, 171] width 66 height 18
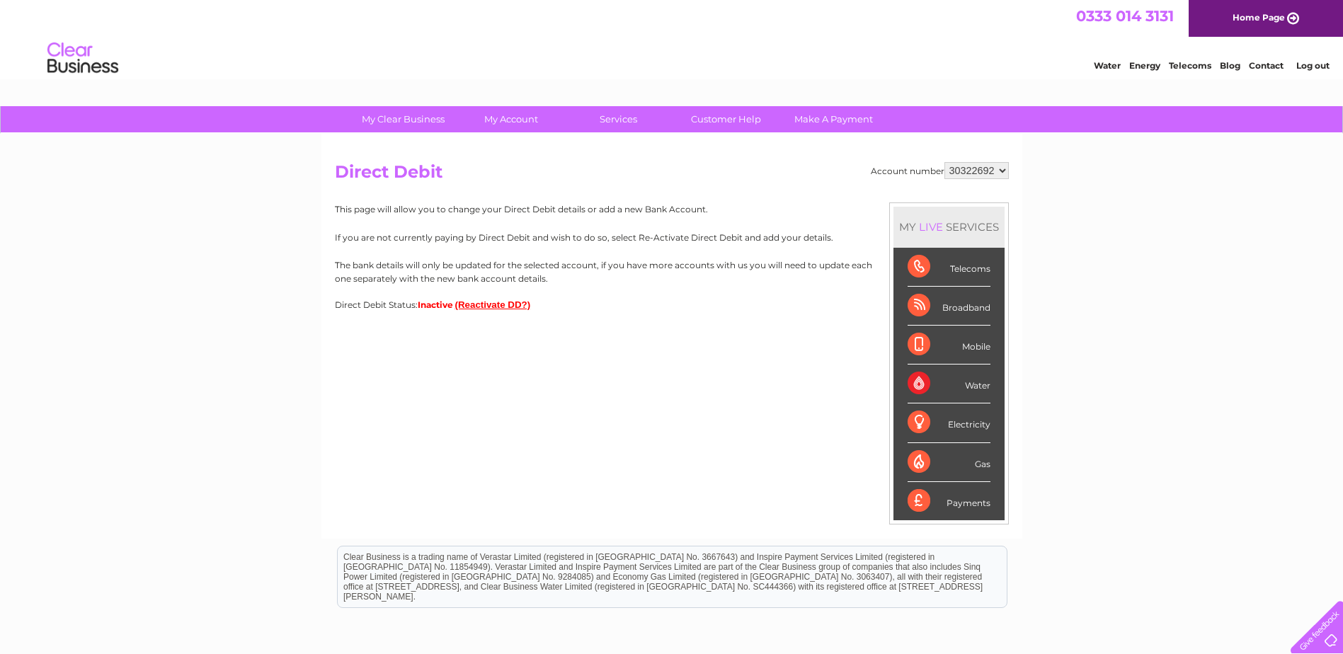
click at [467, 308] on button "(Reactivate DD?)" at bounding box center [493, 304] width 76 height 11
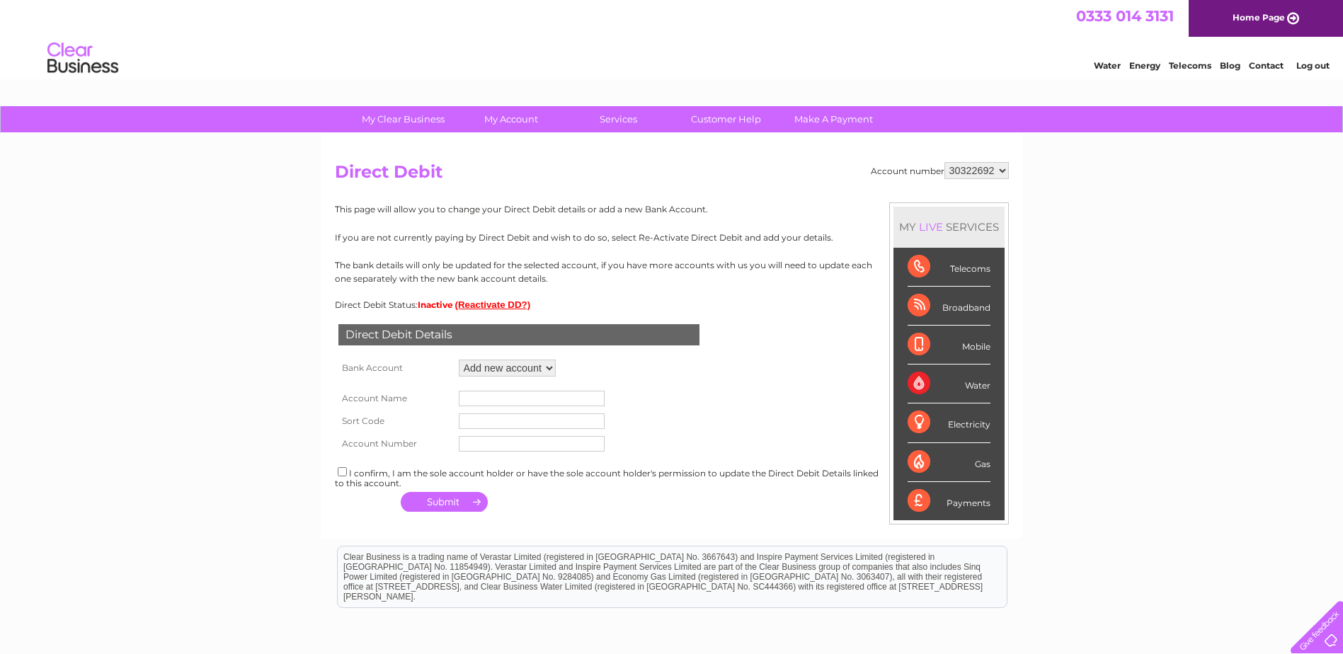
click at [520, 367] on select "Add new account" at bounding box center [507, 368] width 97 height 17
click at [459, 360] on select "Add new account" at bounding box center [507, 368] width 97 height 17
click at [508, 397] on input "text" at bounding box center [532, 399] width 146 height 16
type input "GIA Business Properties Ltd"
type input "608301"
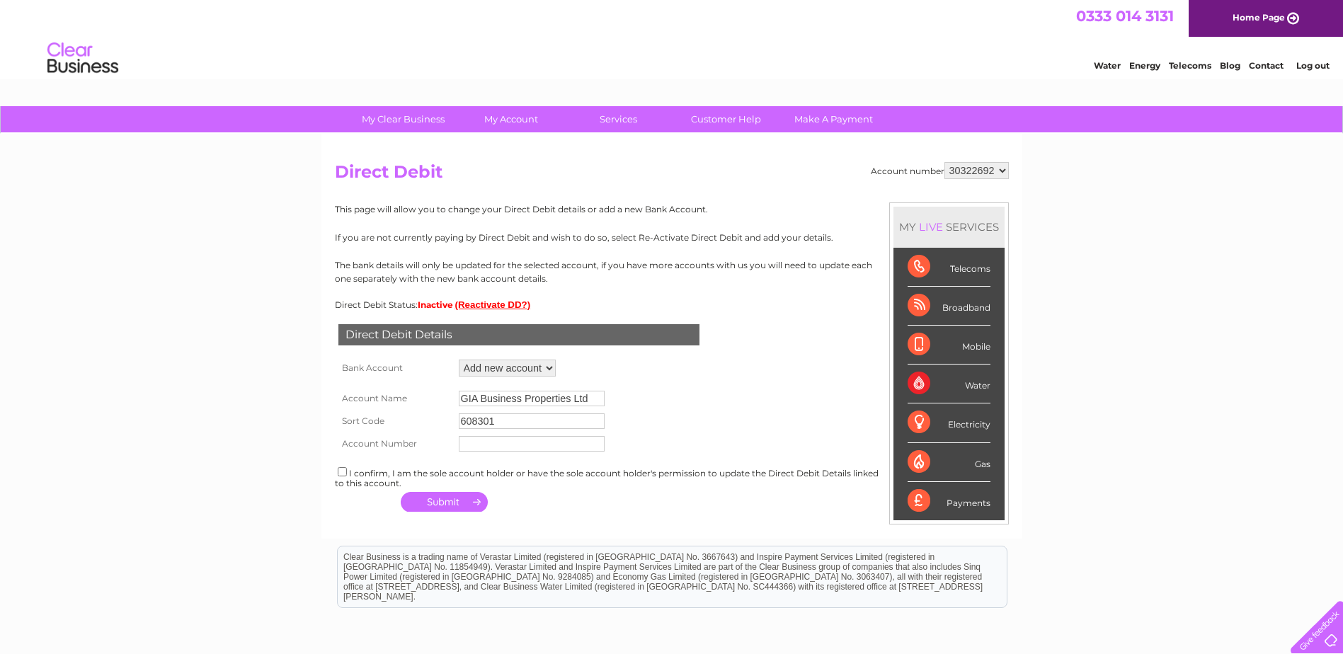
type input "20509138"
click at [343, 474] on input "checkbox" at bounding box center [342, 471] width 9 height 9
checkbox input "true"
click at [420, 493] on button "button" at bounding box center [444, 502] width 87 height 20
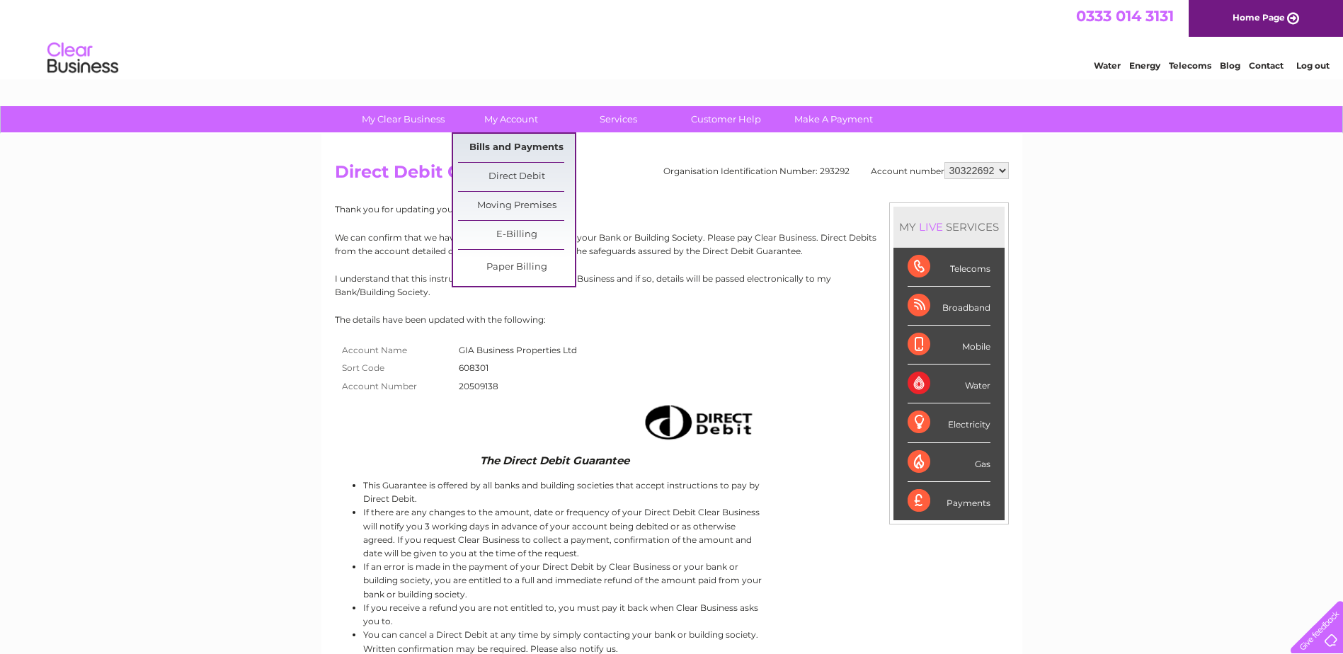
click at [508, 146] on link "Bills and Payments" at bounding box center [516, 148] width 117 height 28
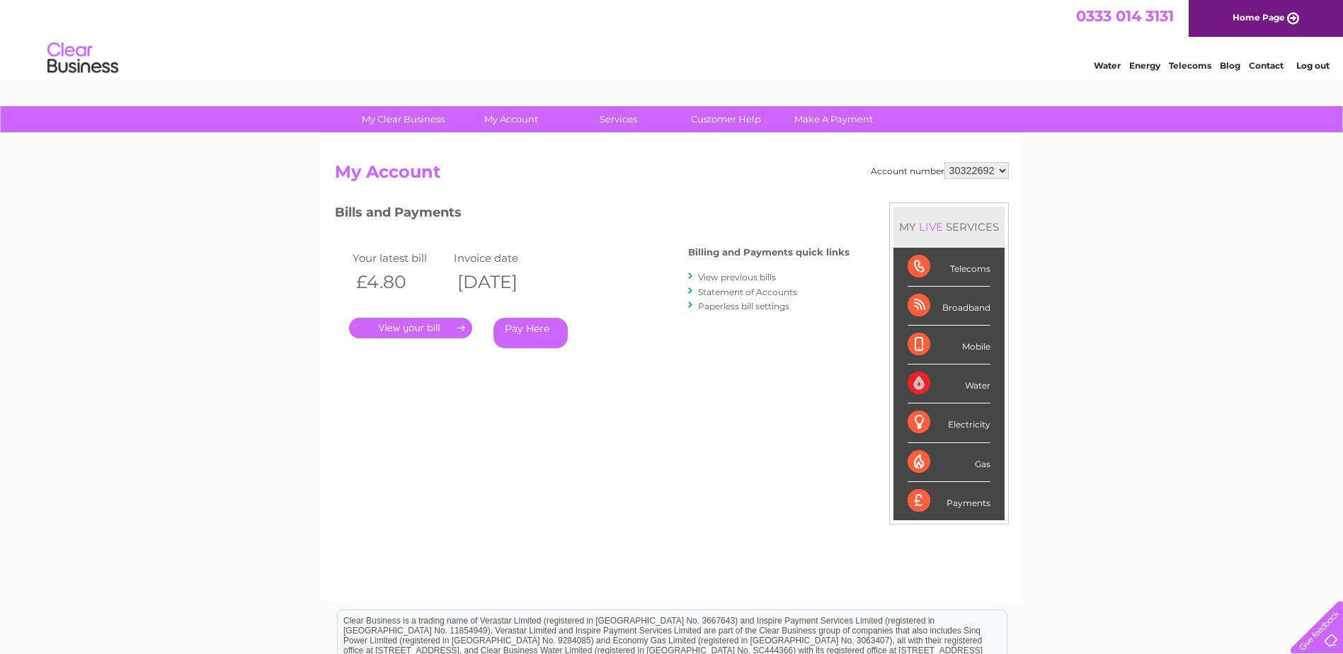
click at [728, 279] on link "View previous bills" at bounding box center [737, 277] width 78 height 11
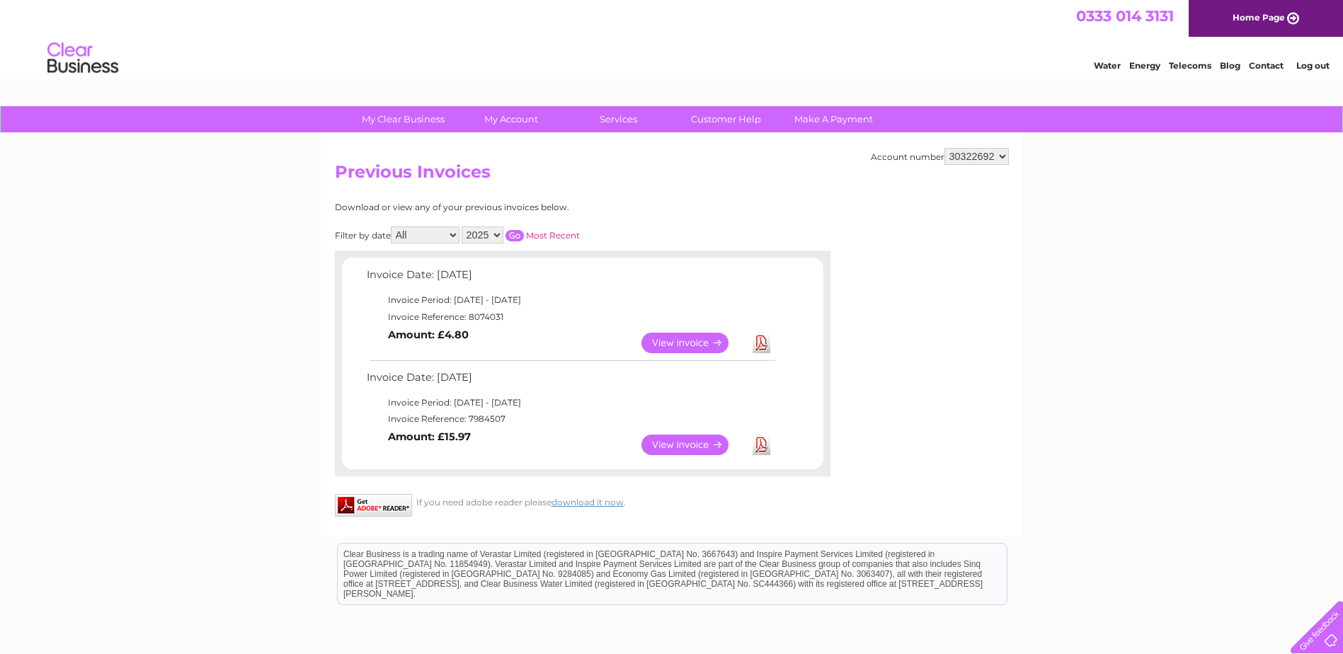
click at [758, 445] on link "Download" at bounding box center [761, 445] width 18 height 21
click at [703, 445] on link "View" at bounding box center [693, 445] width 104 height 21
